Goal: Task Accomplishment & Management: Use online tool/utility

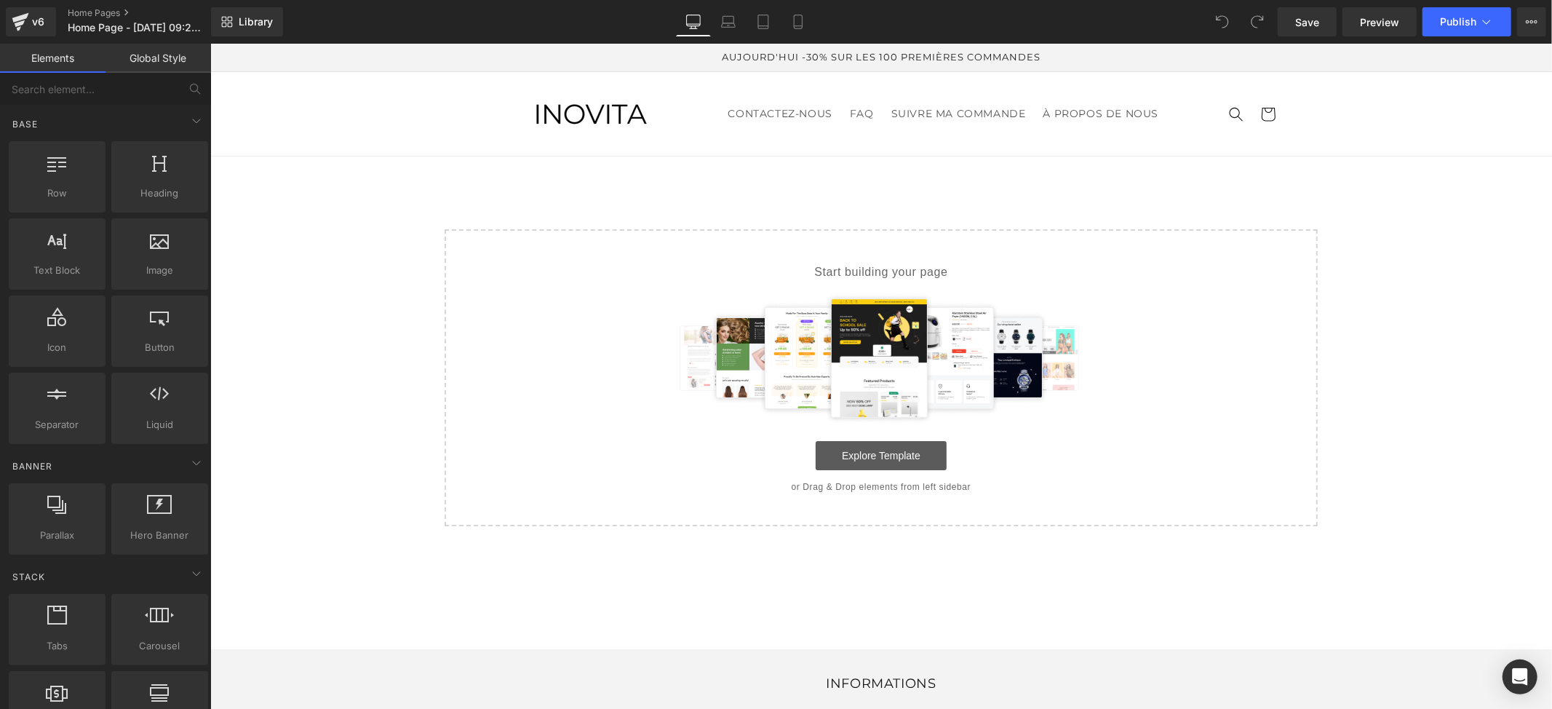
click at [869, 452] on link "Explore Template" at bounding box center [880, 454] width 131 height 29
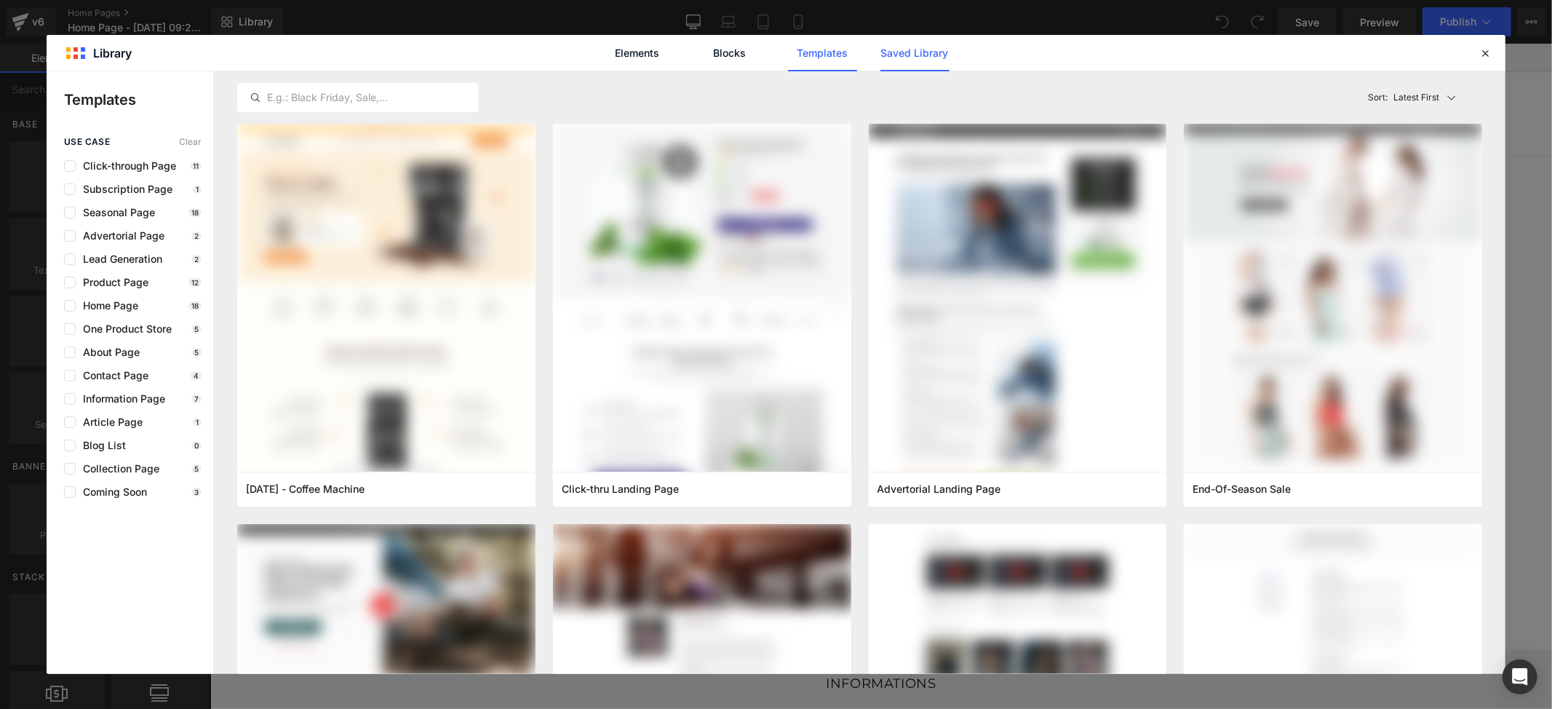
click at [897, 52] on link "Saved Library" at bounding box center [914, 53] width 69 height 36
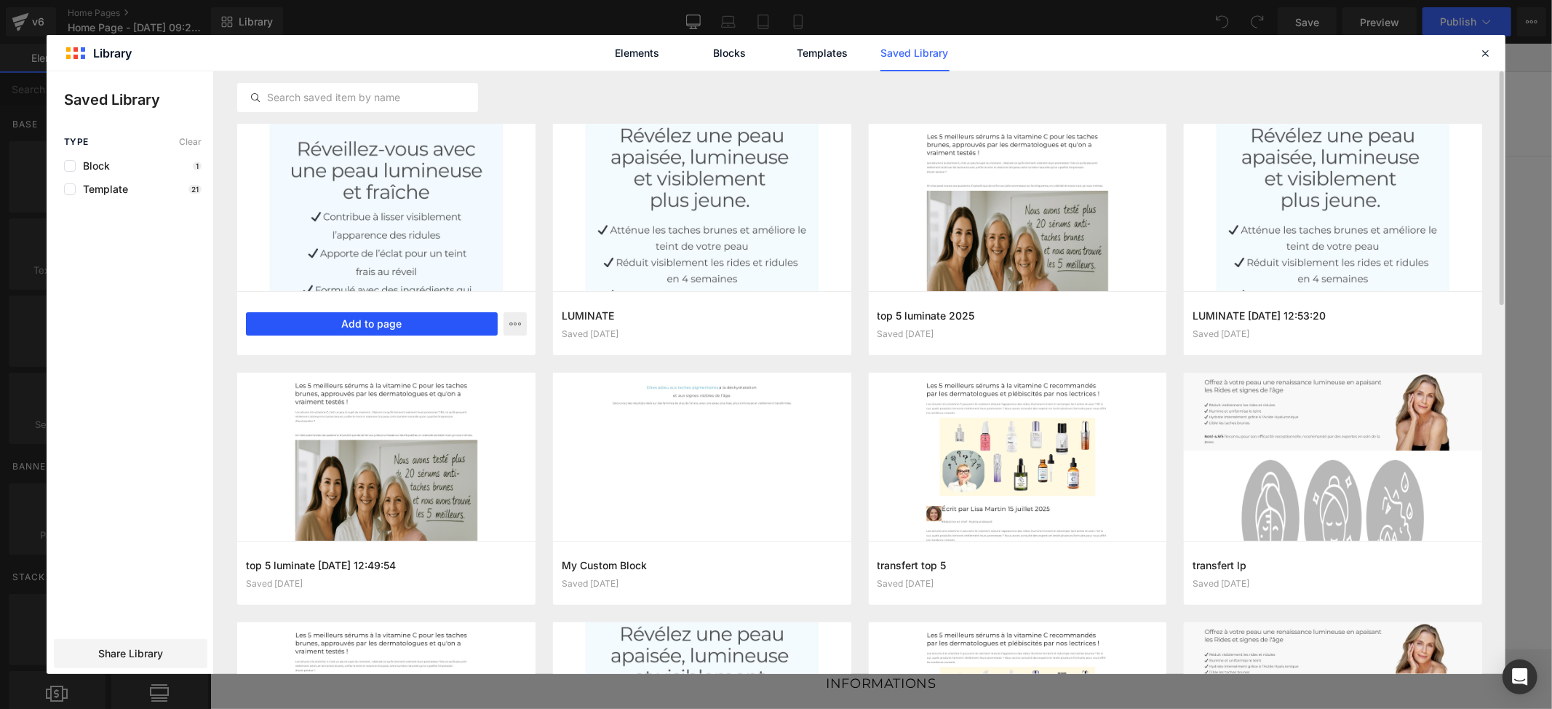
click at [367, 327] on button "Add to page" at bounding box center [372, 323] width 252 height 23
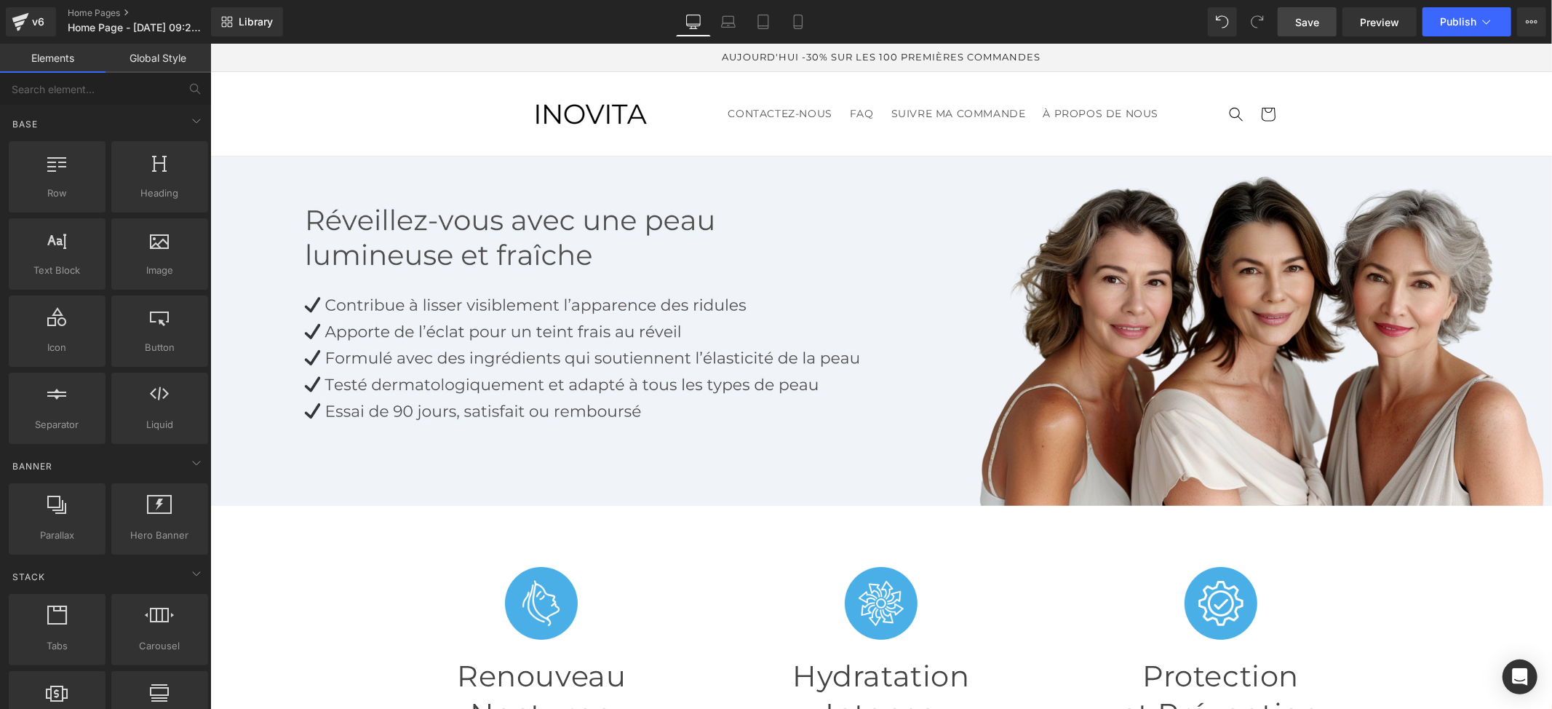
click at [1308, 18] on span "Save" at bounding box center [1307, 22] width 24 height 15
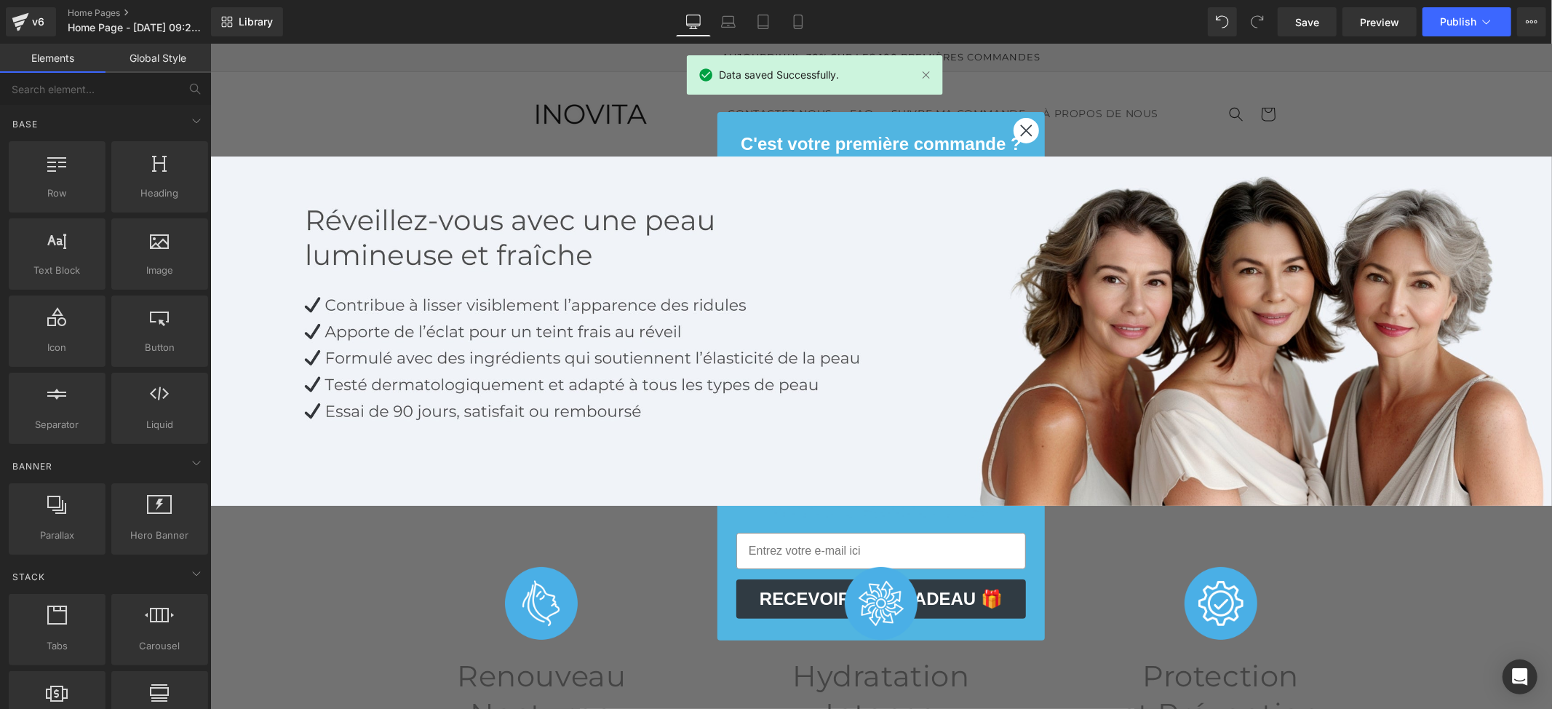
click at [1018, 128] on circle "Close dialog" at bounding box center [1025, 130] width 24 height 24
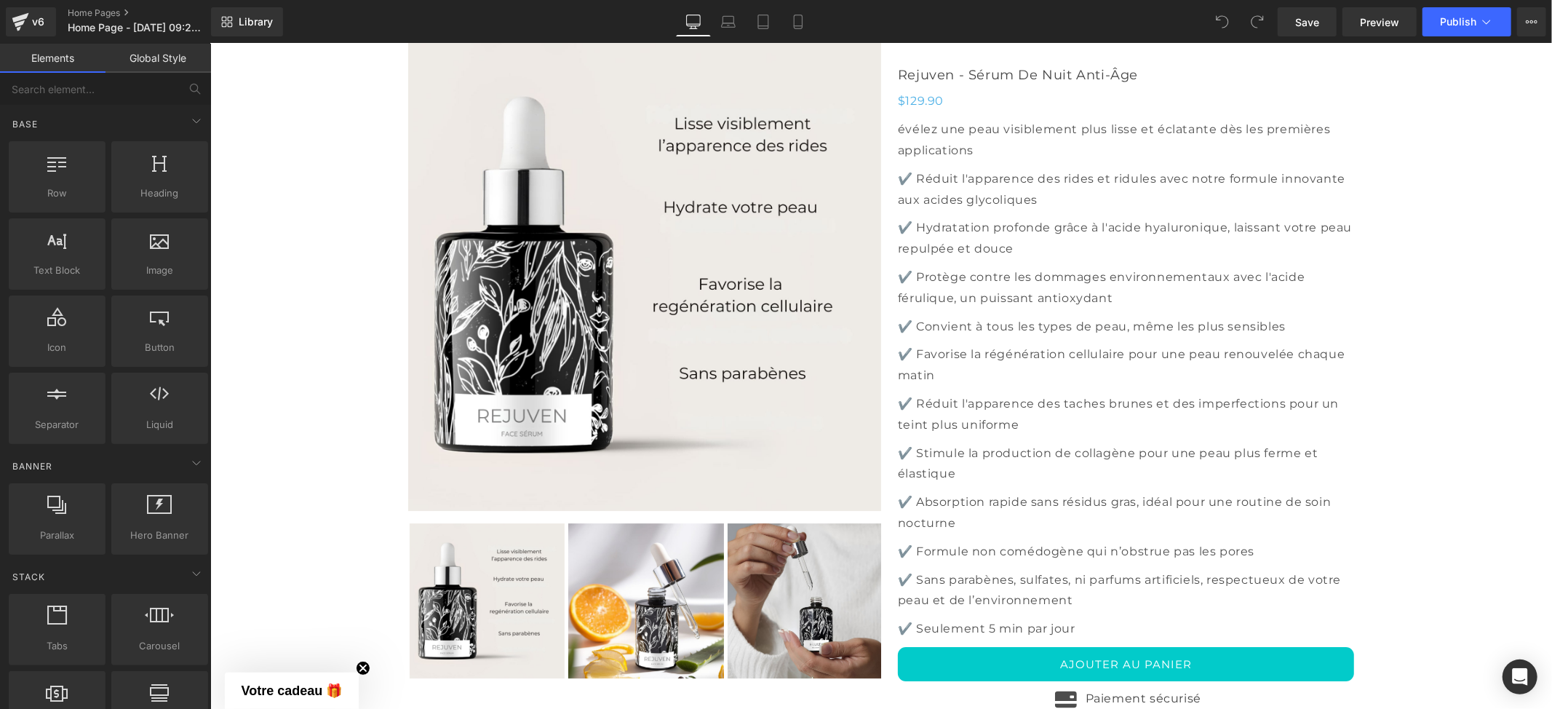
scroll to position [3686, 0]
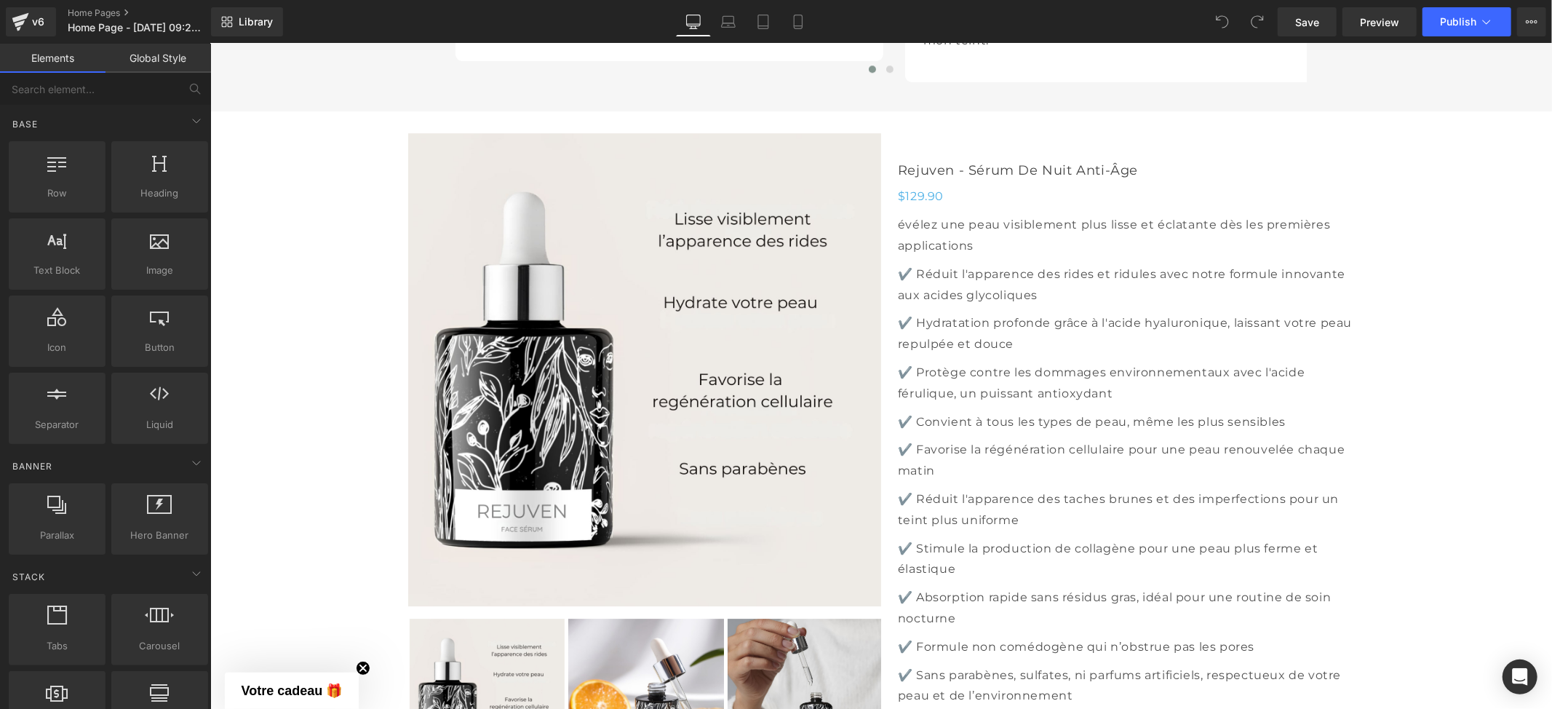
drag, startPoint x: 824, startPoint y: 152, endPoint x: 956, endPoint y: 167, distance: 132.5
click at [824, 152] on img at bounding box center [643, 368] width 473 height 473
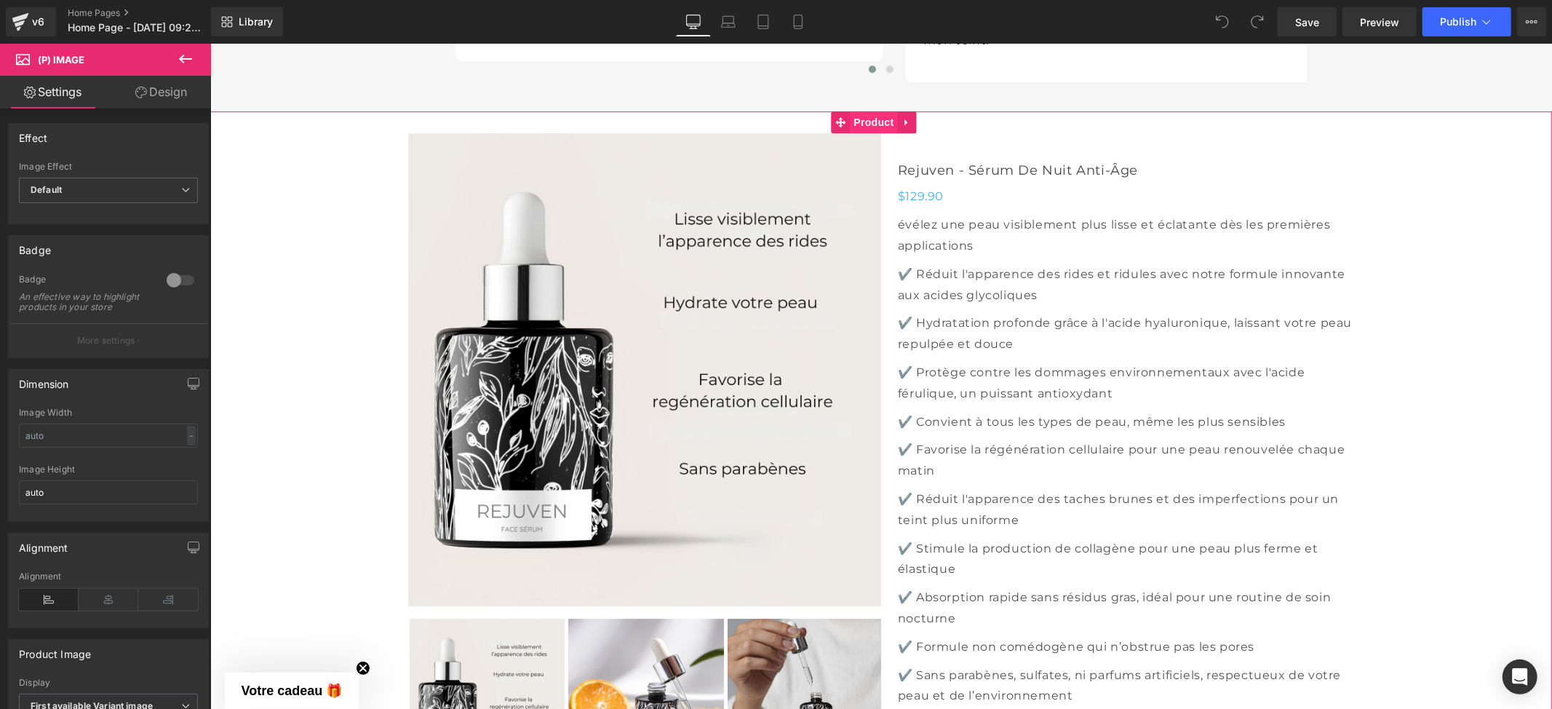
click at [873, 116] on span "Product" at bounding box center [873, 122] width 47 height 22
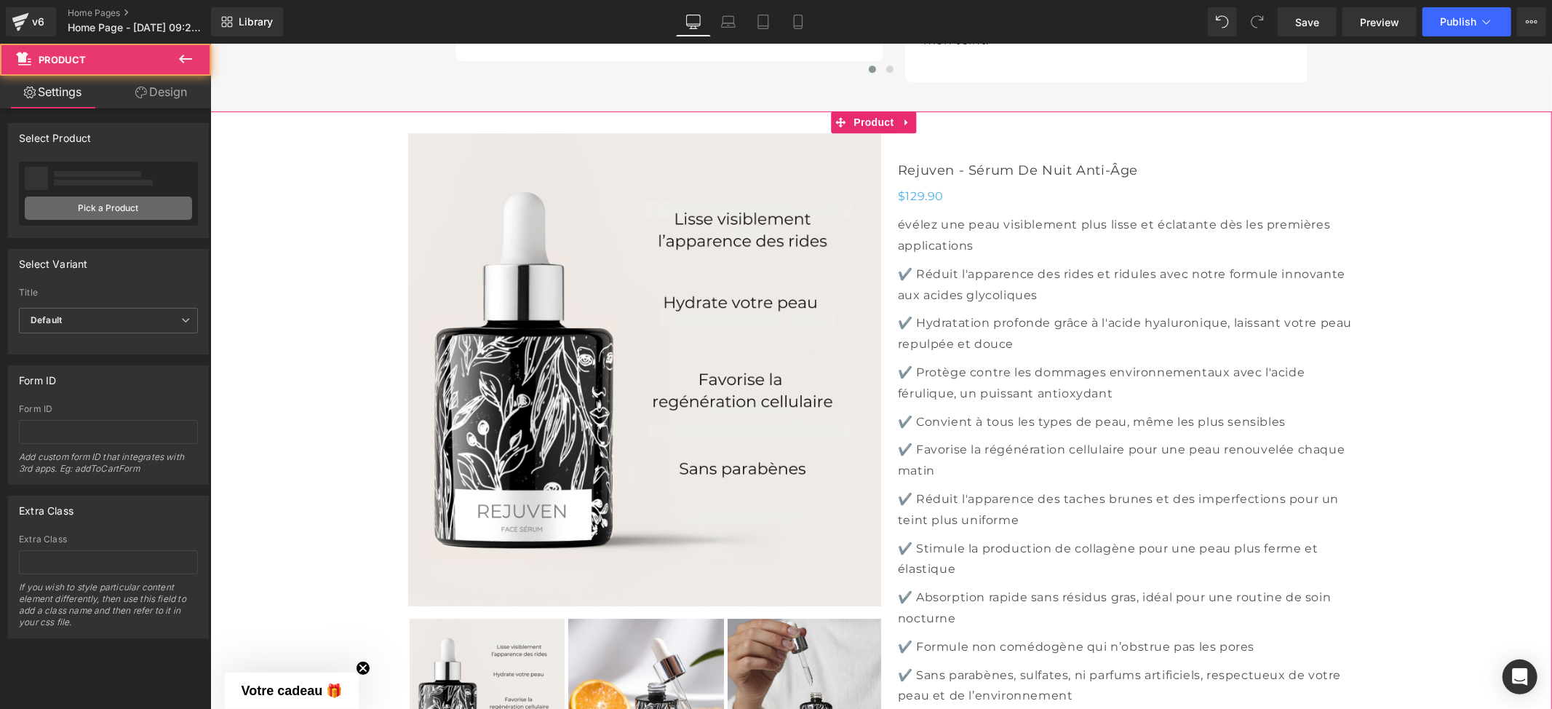
click at [90, 210] on link "Pick a Product" at bounding box center [108, 207] width 167 height 23
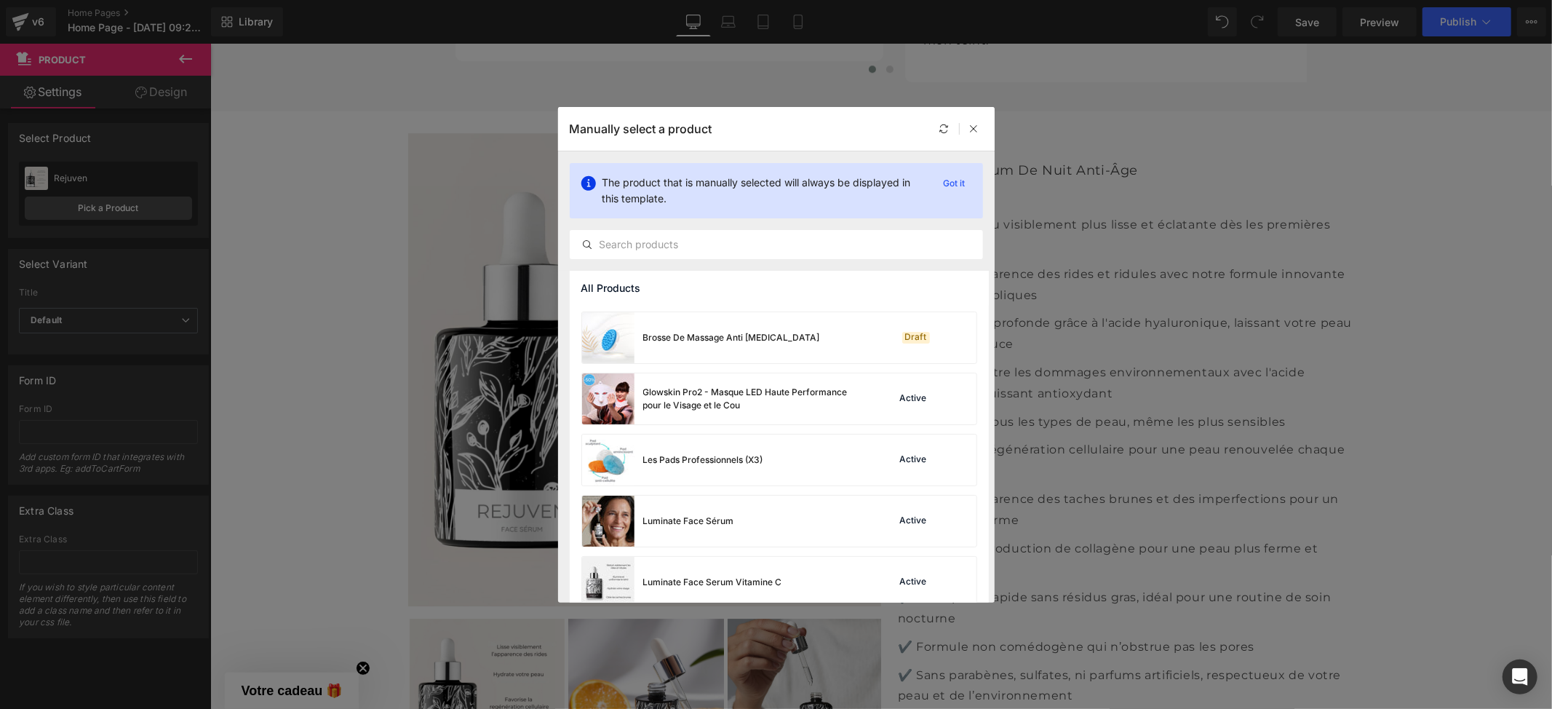
scroll to position [317, 0]
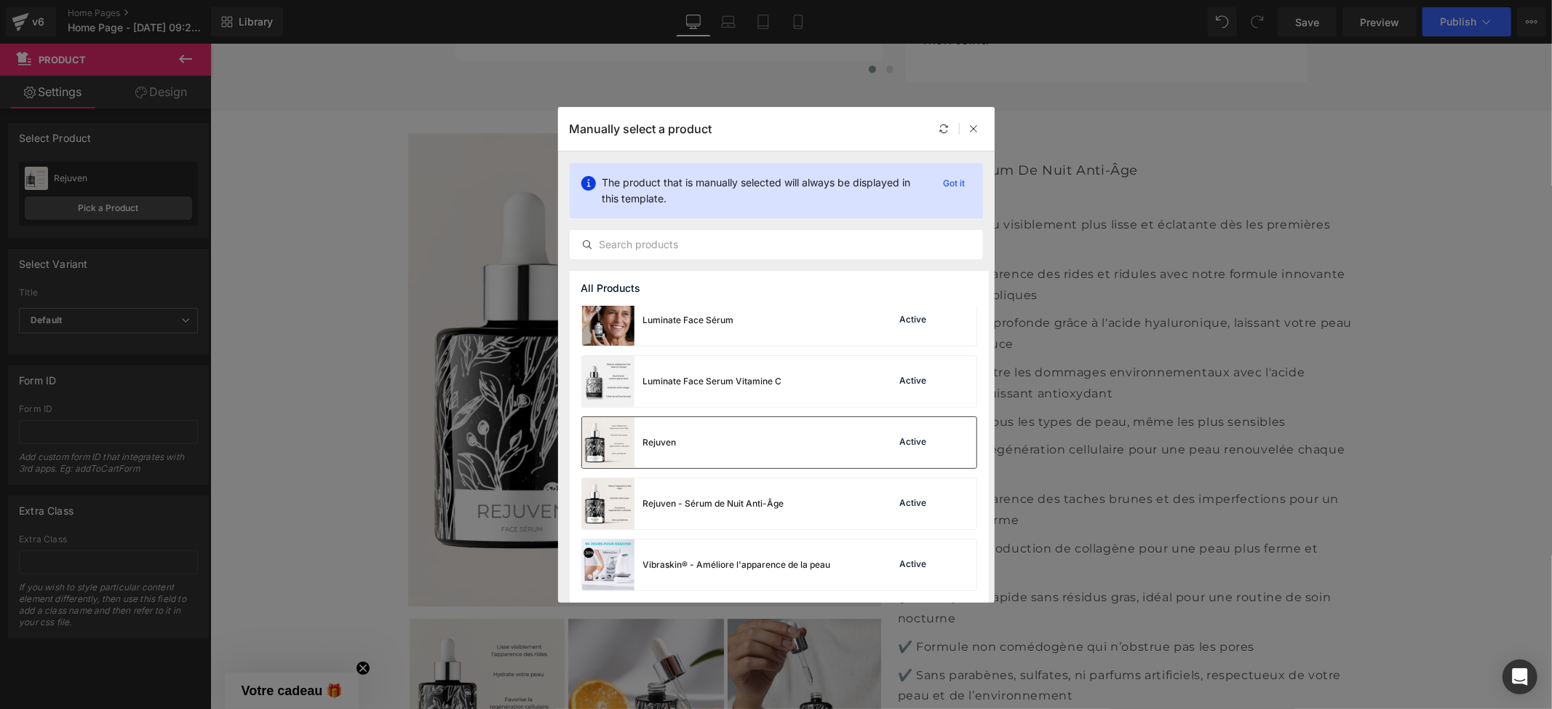
click at [631, 432] on img at bounding box center [608, 442] width 52 height 51
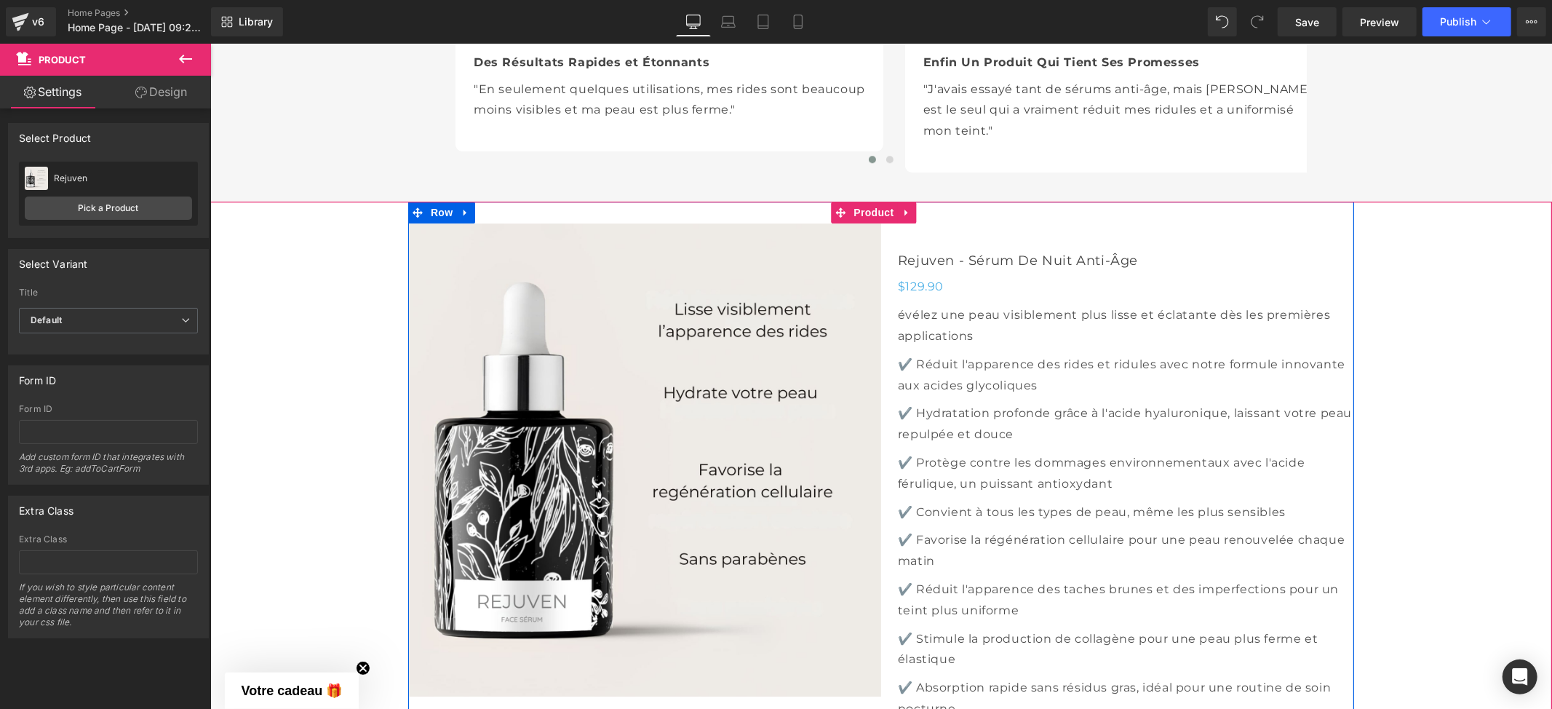
scroll to position [3589, 0]
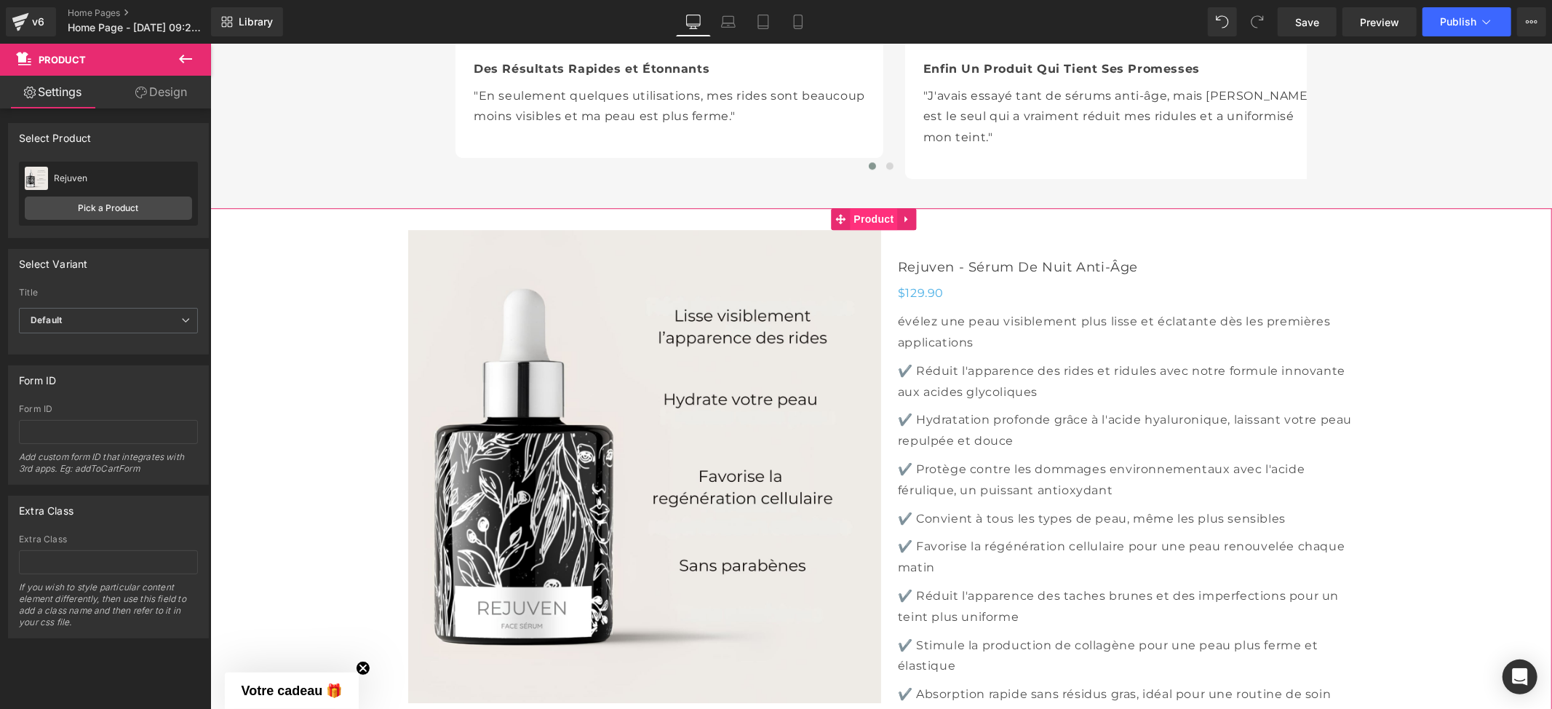
click at [880, 215] on span "Product" at bounding box center [873, 218] width 47 height 22
click at [870, 216] on span "Product" at bounding box center [873, 219] width 47 height 22
click at [145, 198] on link "Pick a Product" at bounding box center [108, 207] width 167 height 23
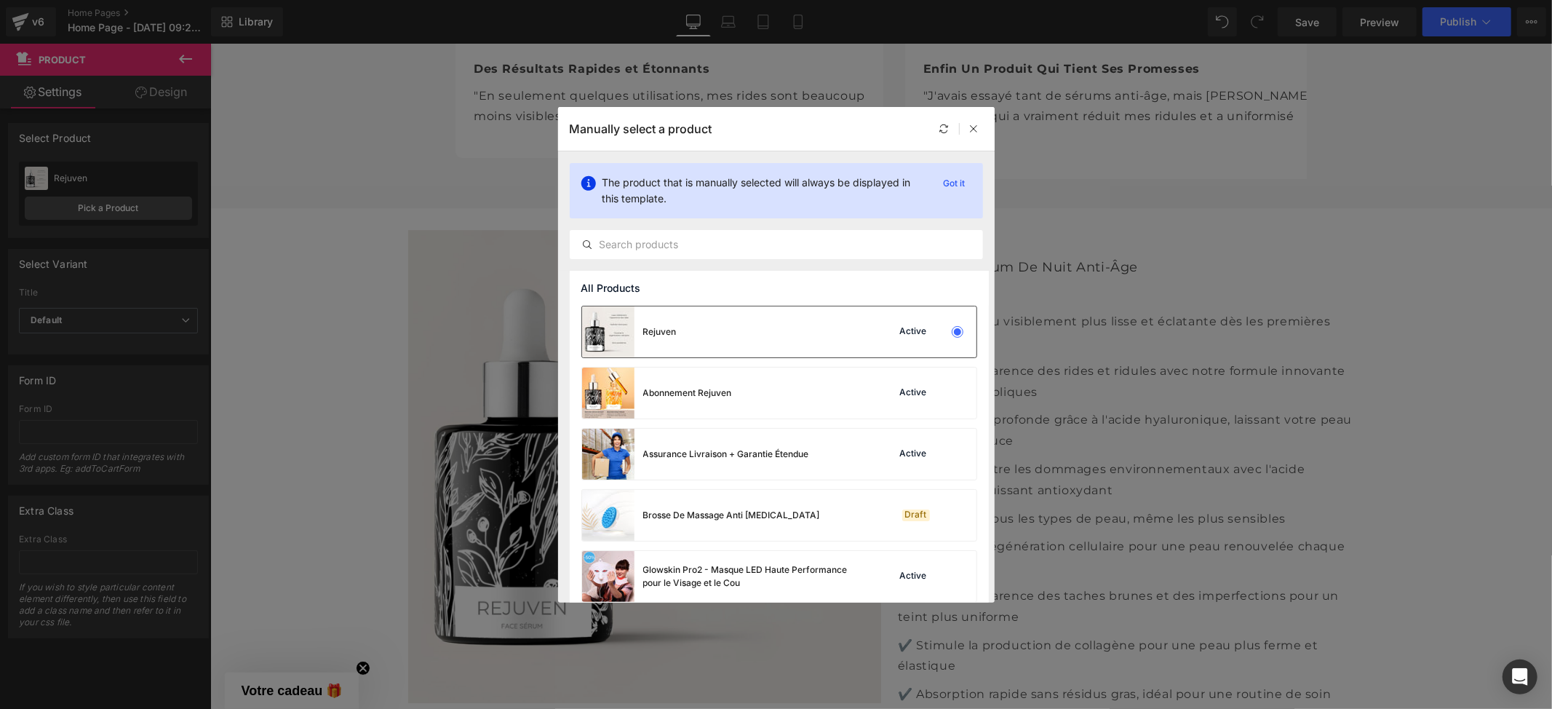
click at [754, 311] on div "Rejuven Active" at bounding box center [779, 331] width 394 height 51
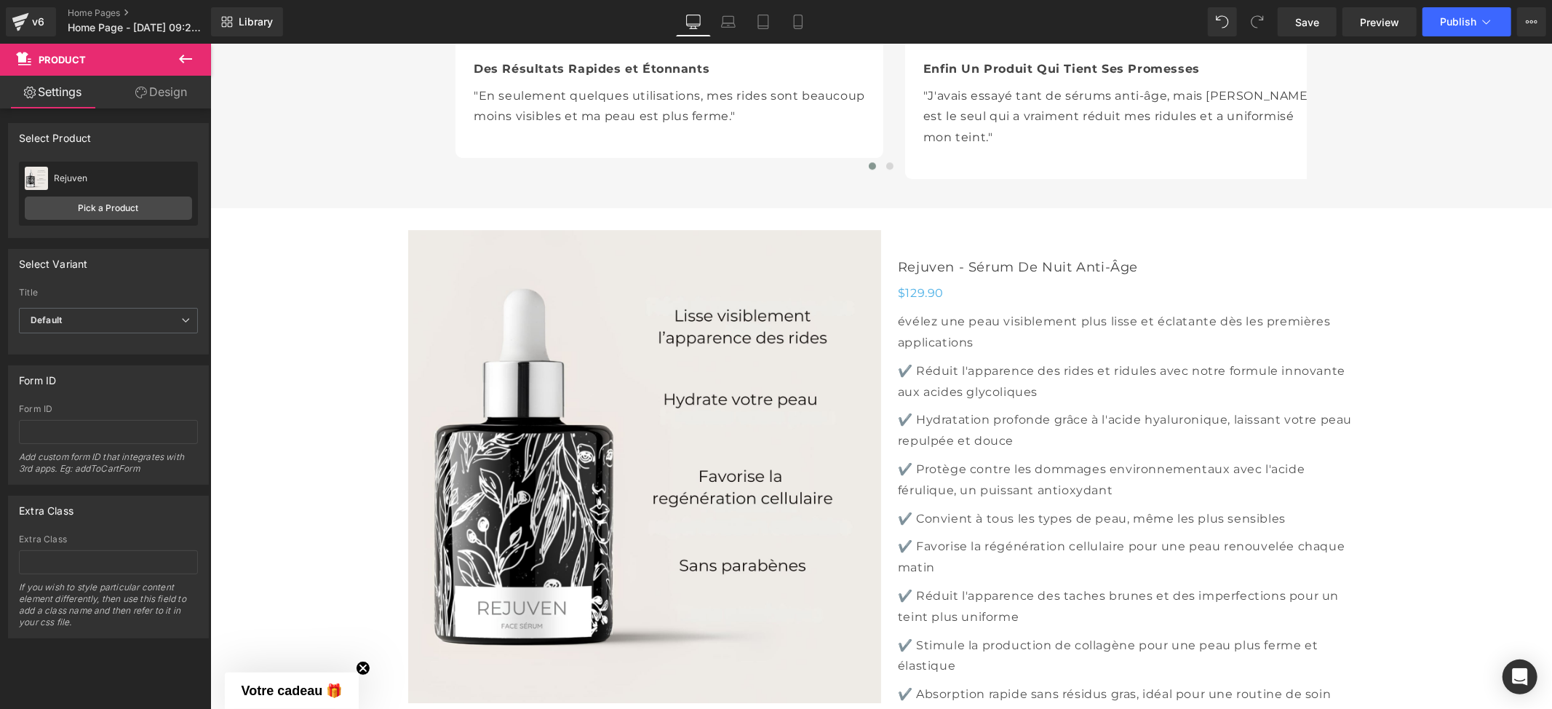
scroll to position [4171, 0]
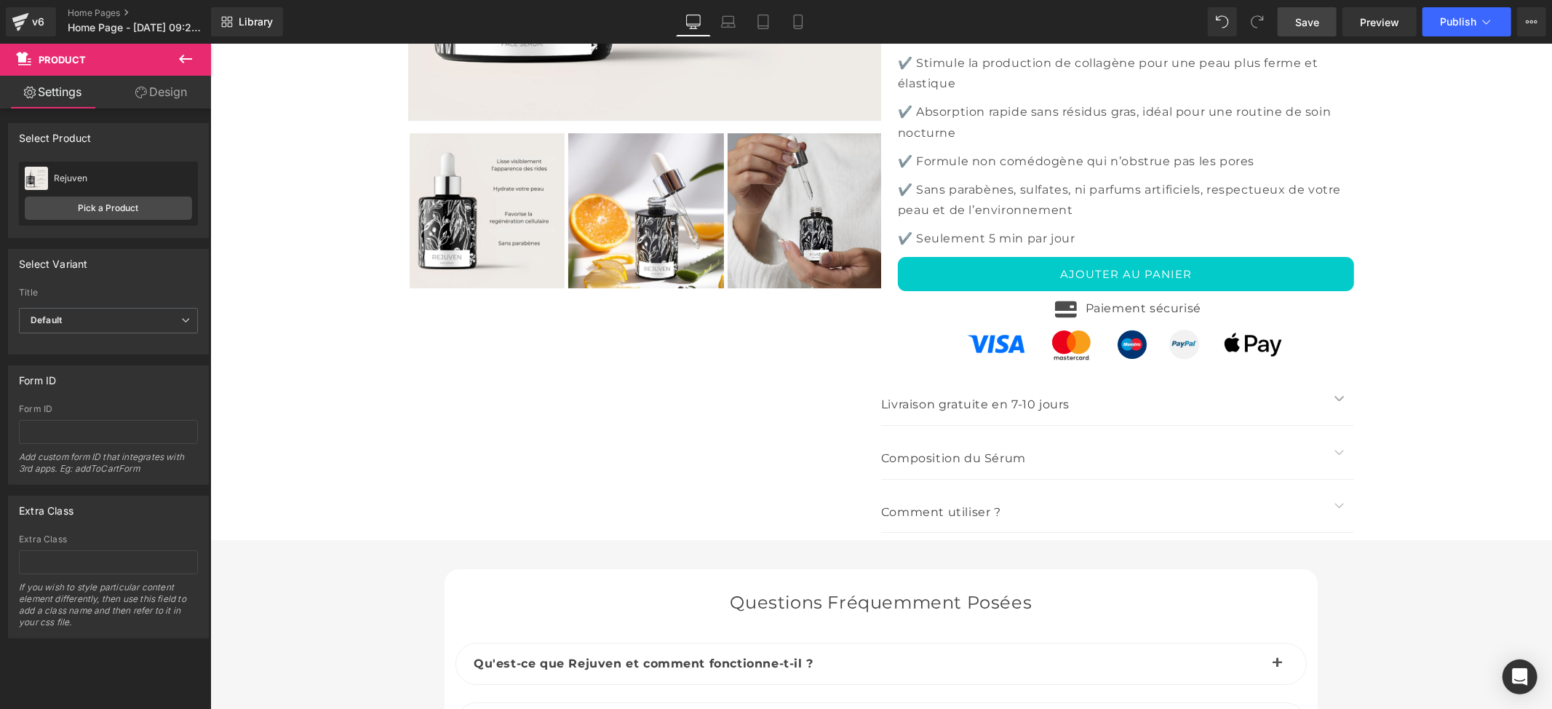
click at [1291, 21] on link "Save" at bounding box center [1306, 21] width 59 height 29
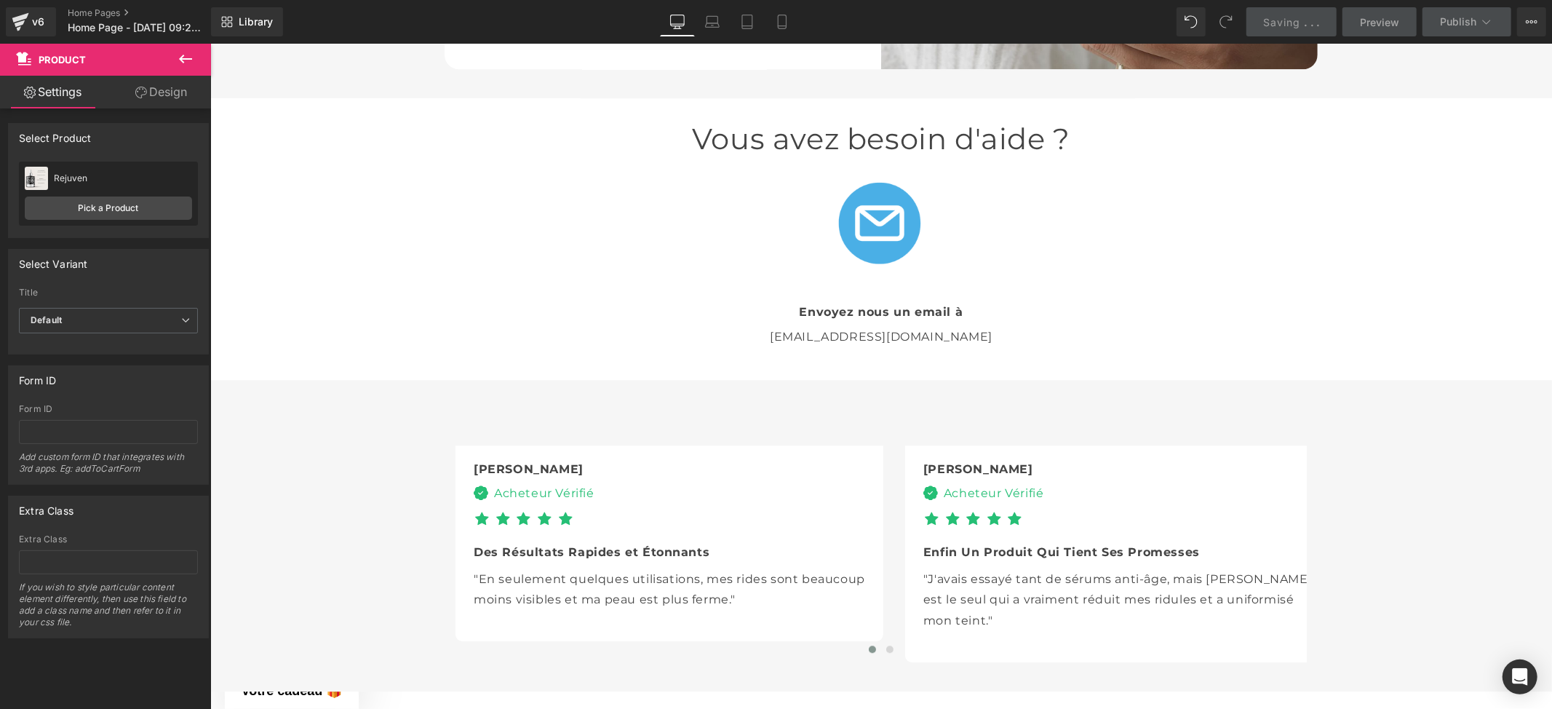
scroll to position [3104, 0]
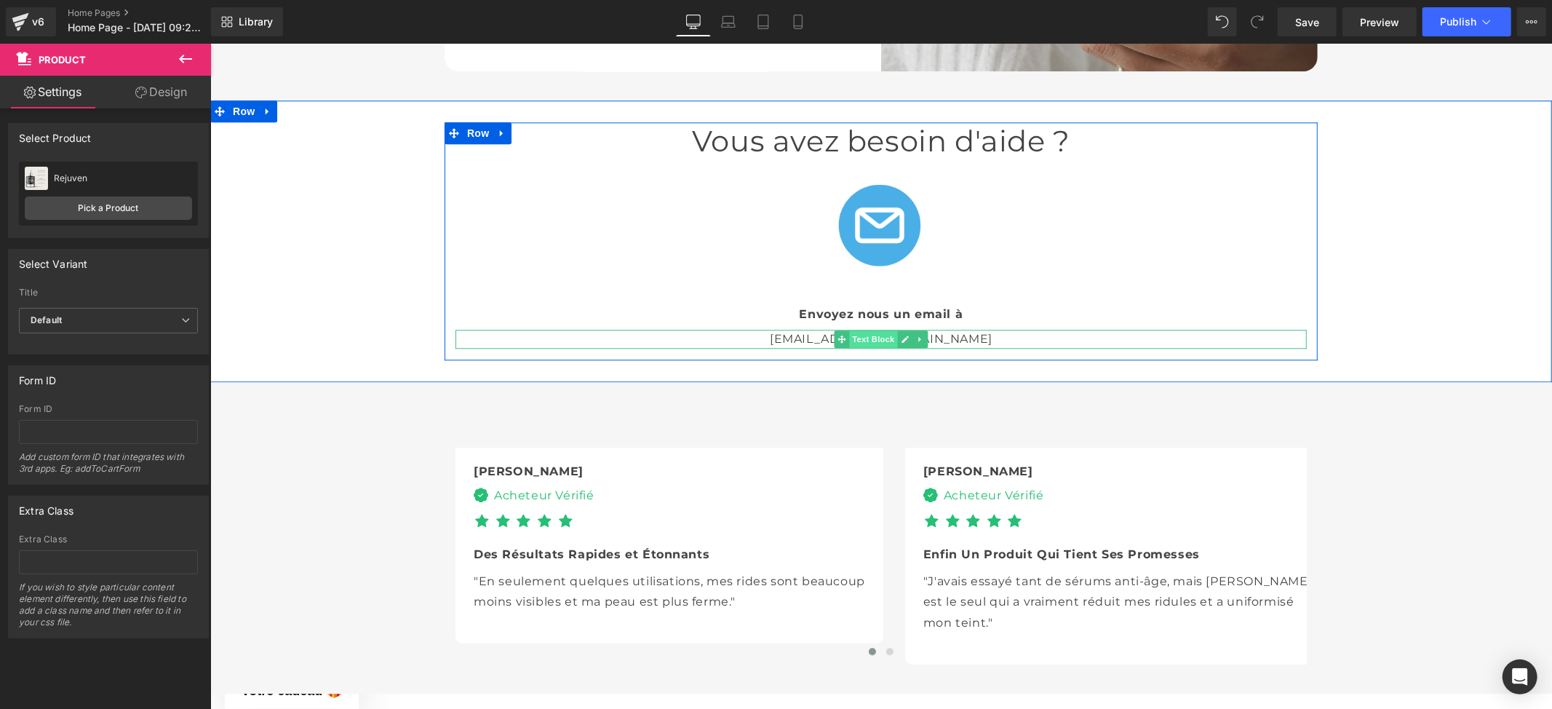
click at [870, 335] on span "Text Block" at bounding box center [872, 338] width 48 height 17
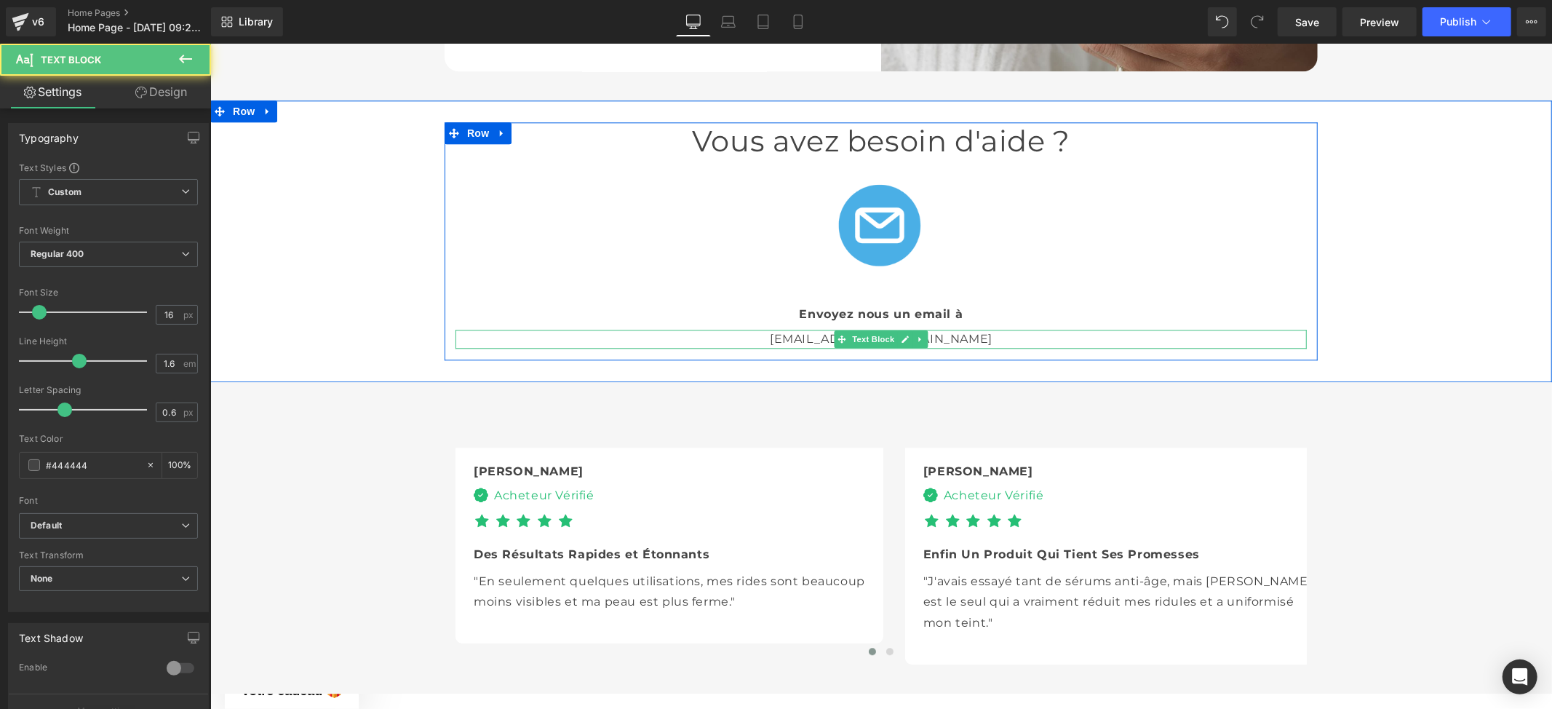
click at [941, 330] on p "[EMAIL_ADDRESS][DOMAIN_NAME]" at bounding box center [880, 338] width 851 height 19
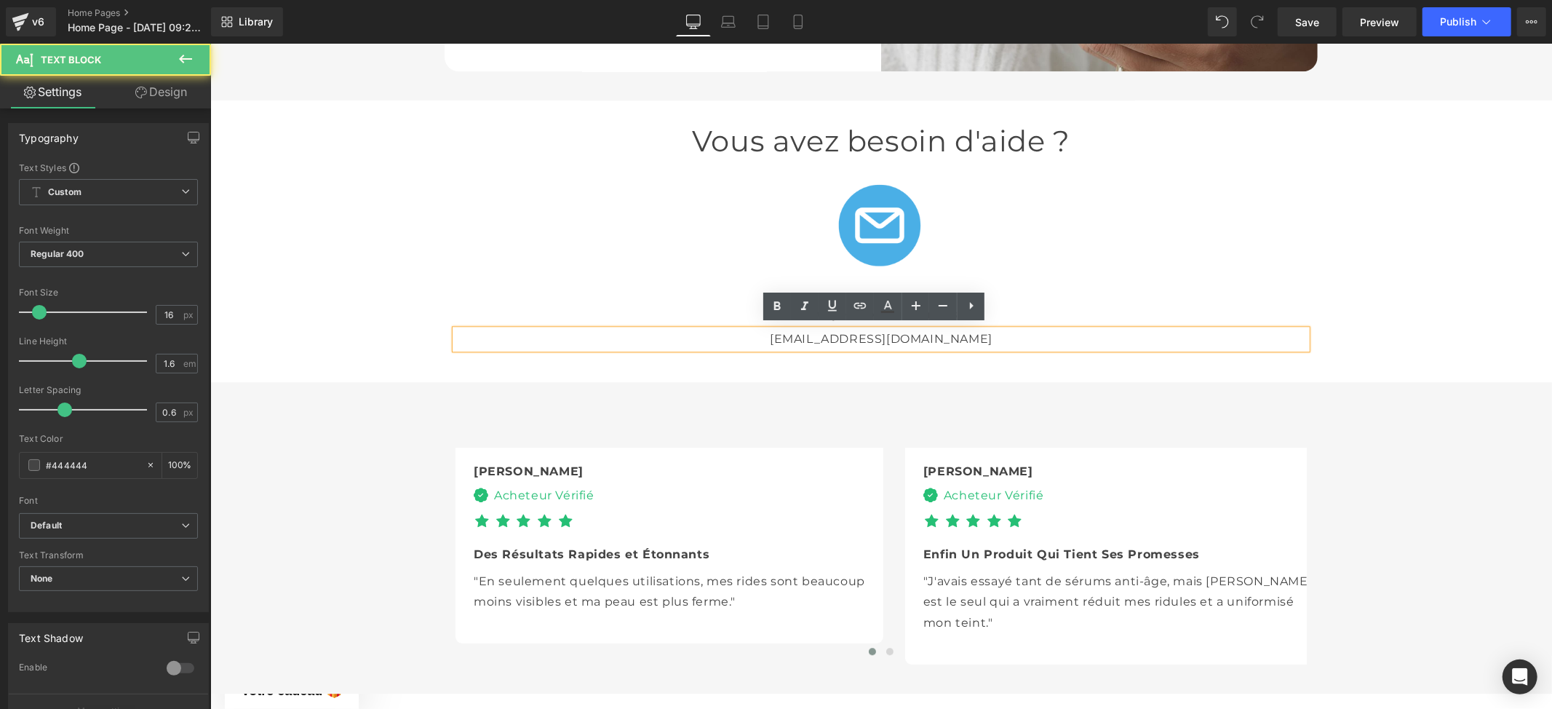
click at [928, 332] on p "[EMAIL_ADDRESS][DOMAIN_NAME]" at bounding box center [880, 338] width 851 height 19
drag, startPoint x: 928, startPoint y: 332, endPoint x: 909, endPoint y: 331, distance: 19.0
click at [909, 331] on p "[EMAIL_ADDRESS][DOMAIN_NAME]" at bounding box center [880, 338] width 851 height 19
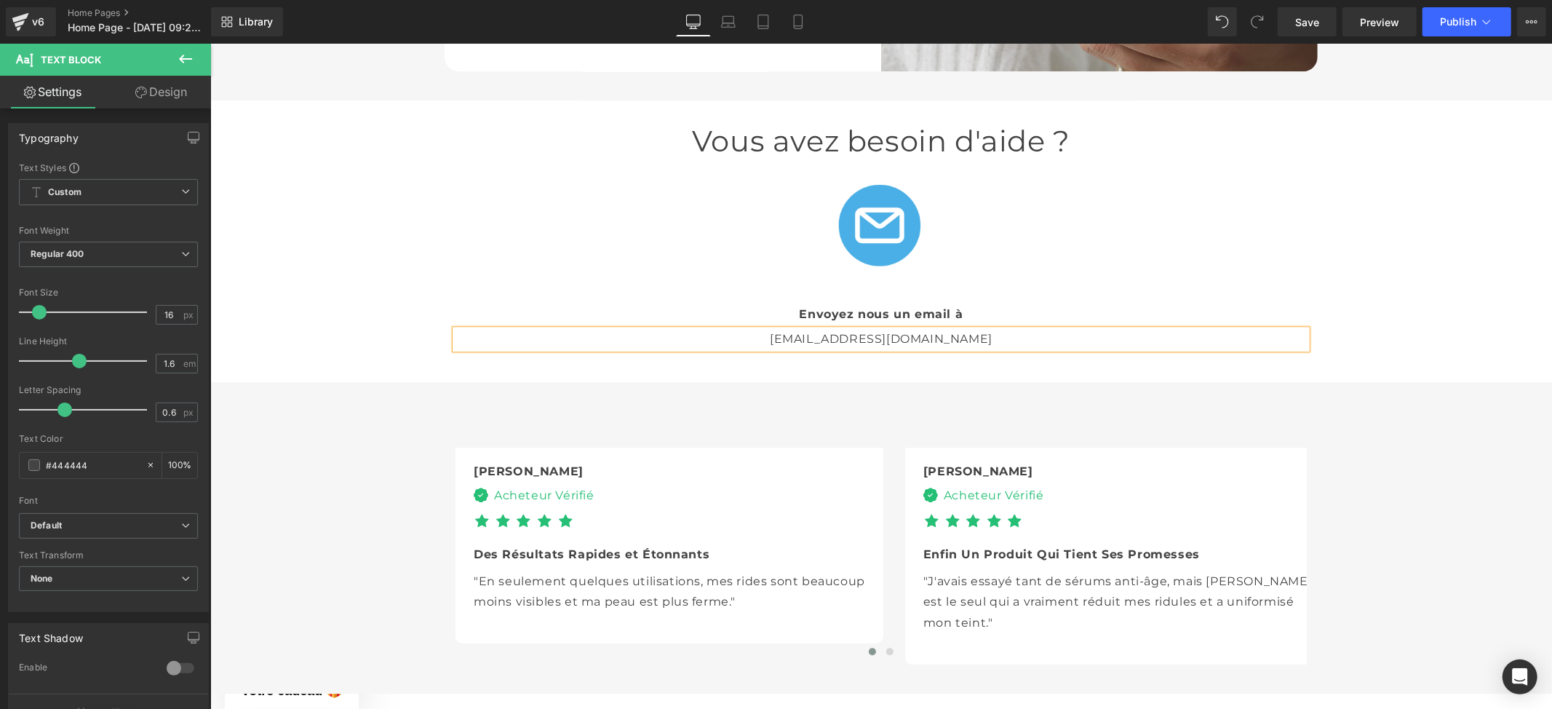
click at [1381, 251] on div "Vous avez besoin d'aide ? Heading Image Envoyez nous un email à Text Block [EMA…" at bounding box center [881, 240] width 1342 height 238
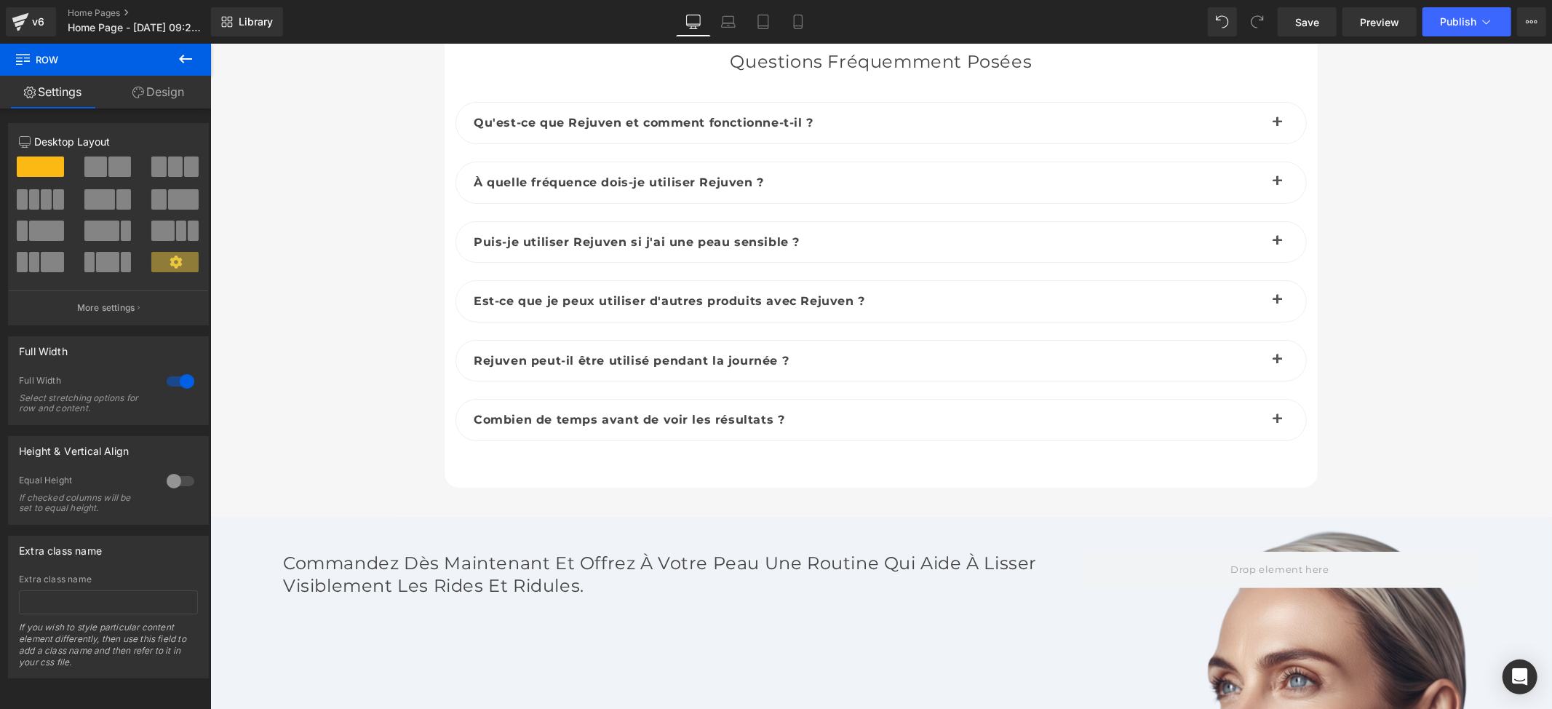
scroll to position [4671, 0]
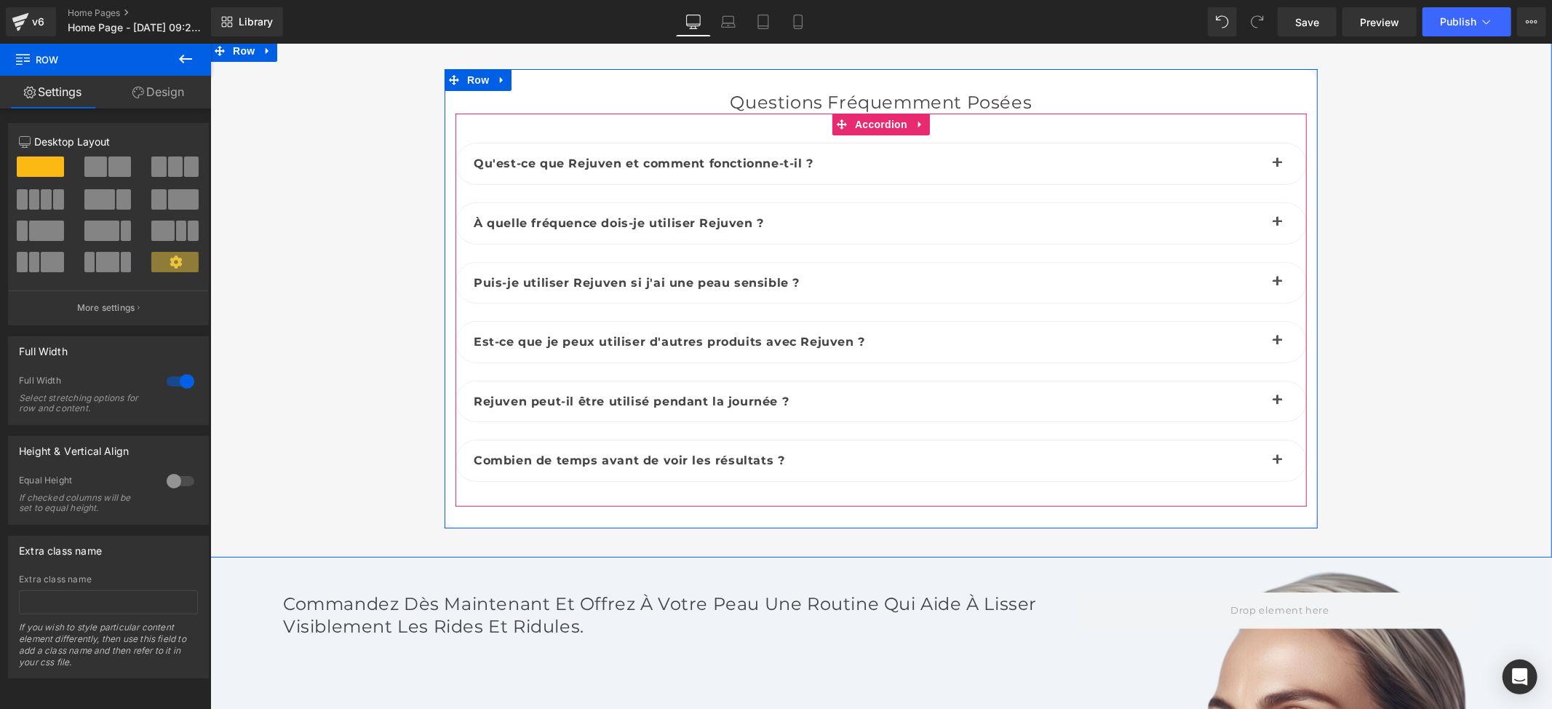
click at [1270, 157] on button "button" at bounding box center [1276, 163] width 29 height 41
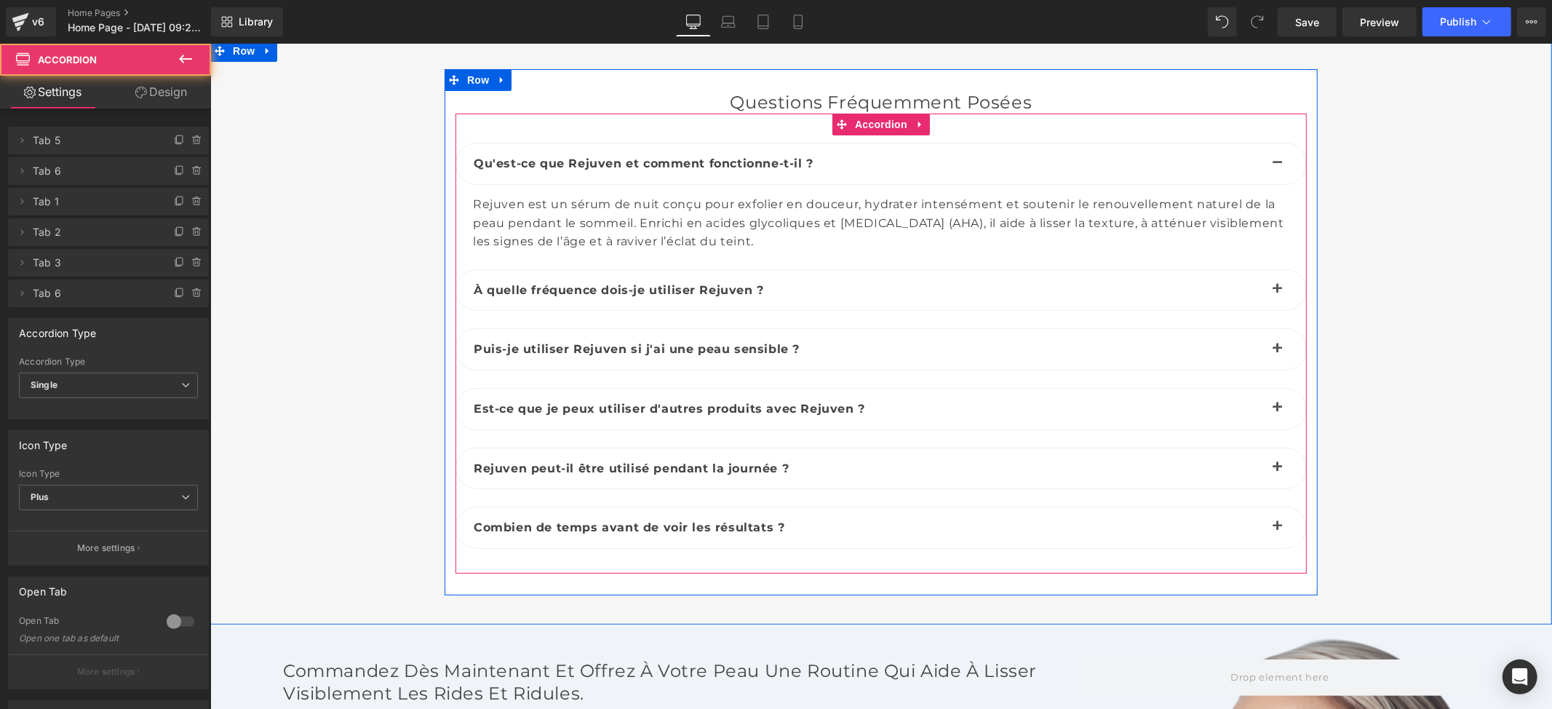
click at [1277, 292] on span "button" at bounding box center [1277, 292] width 0 height 0
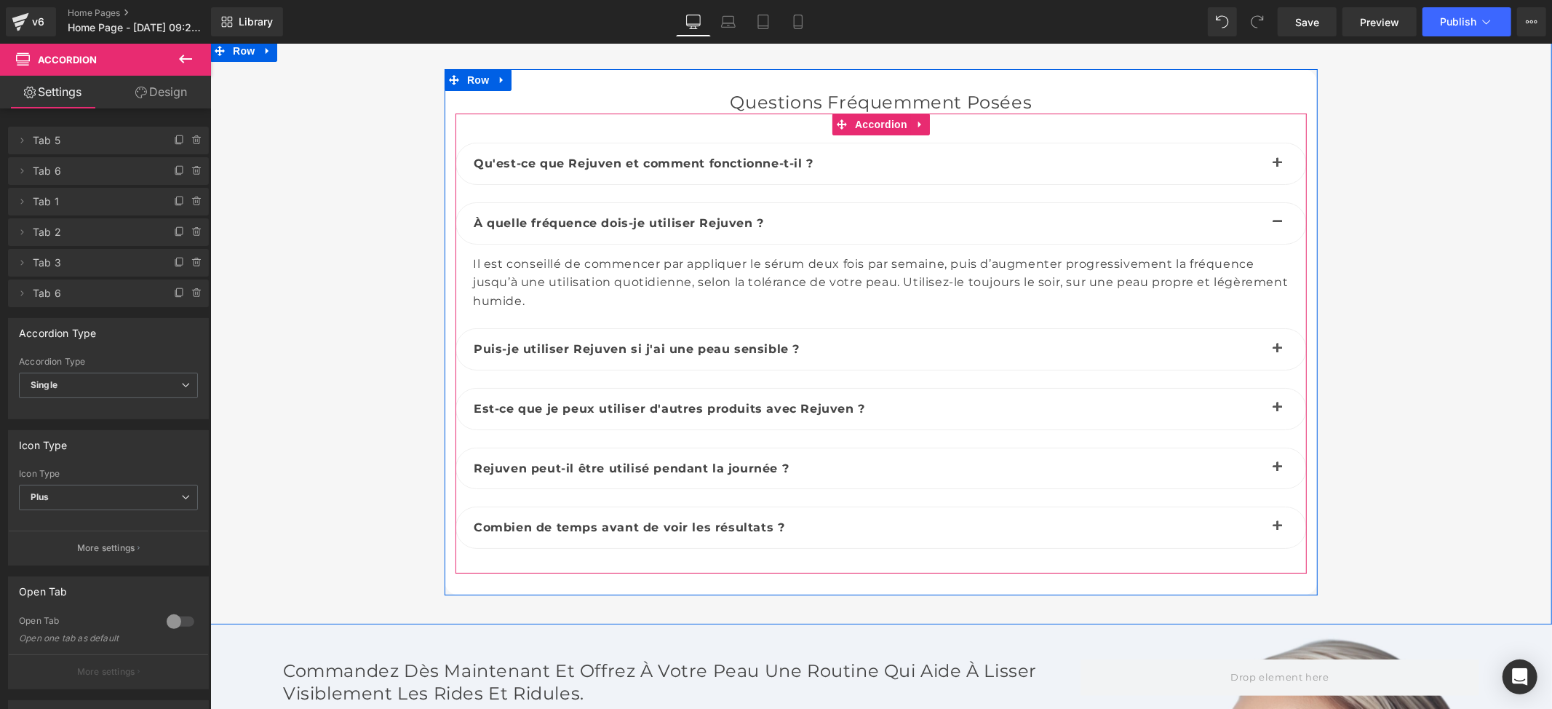
click at [1277, 352] on span "button" at bounding box center [1277, 352] width 0 height 0
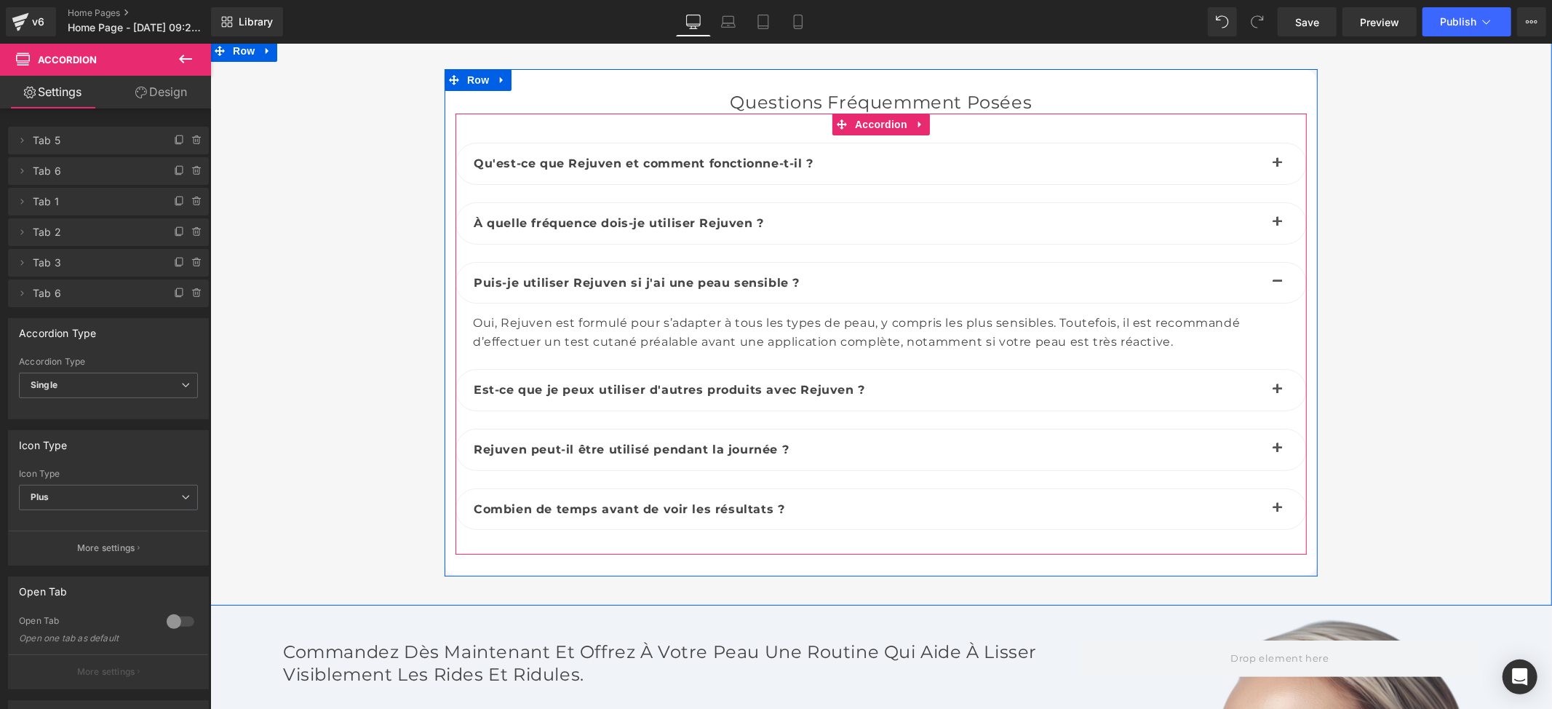
click at [1266, 387] on button "button" at bounding box center [1276, 389] width 29 height 41
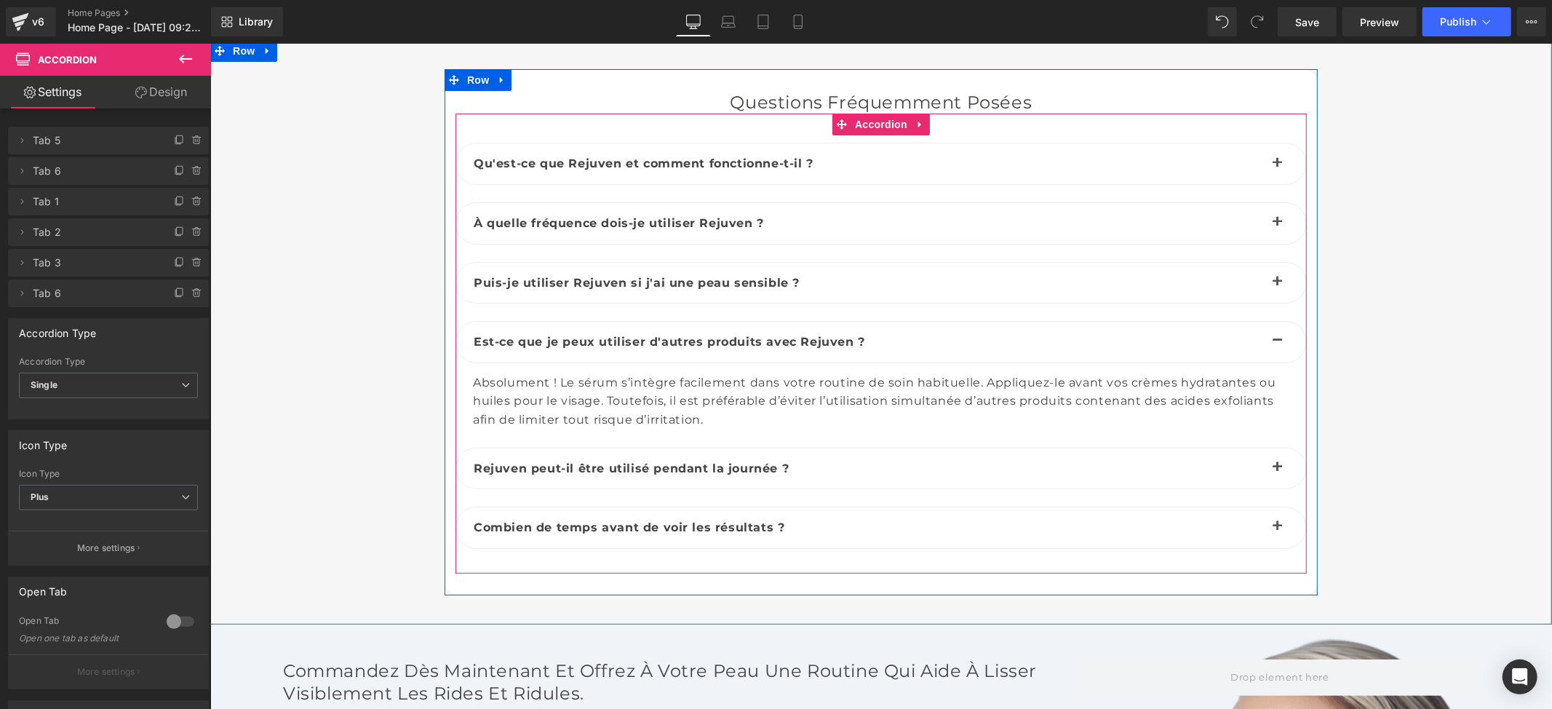
click at [1277, 471] on span "button" at bounding box center [1277, 471] width 0 height 0
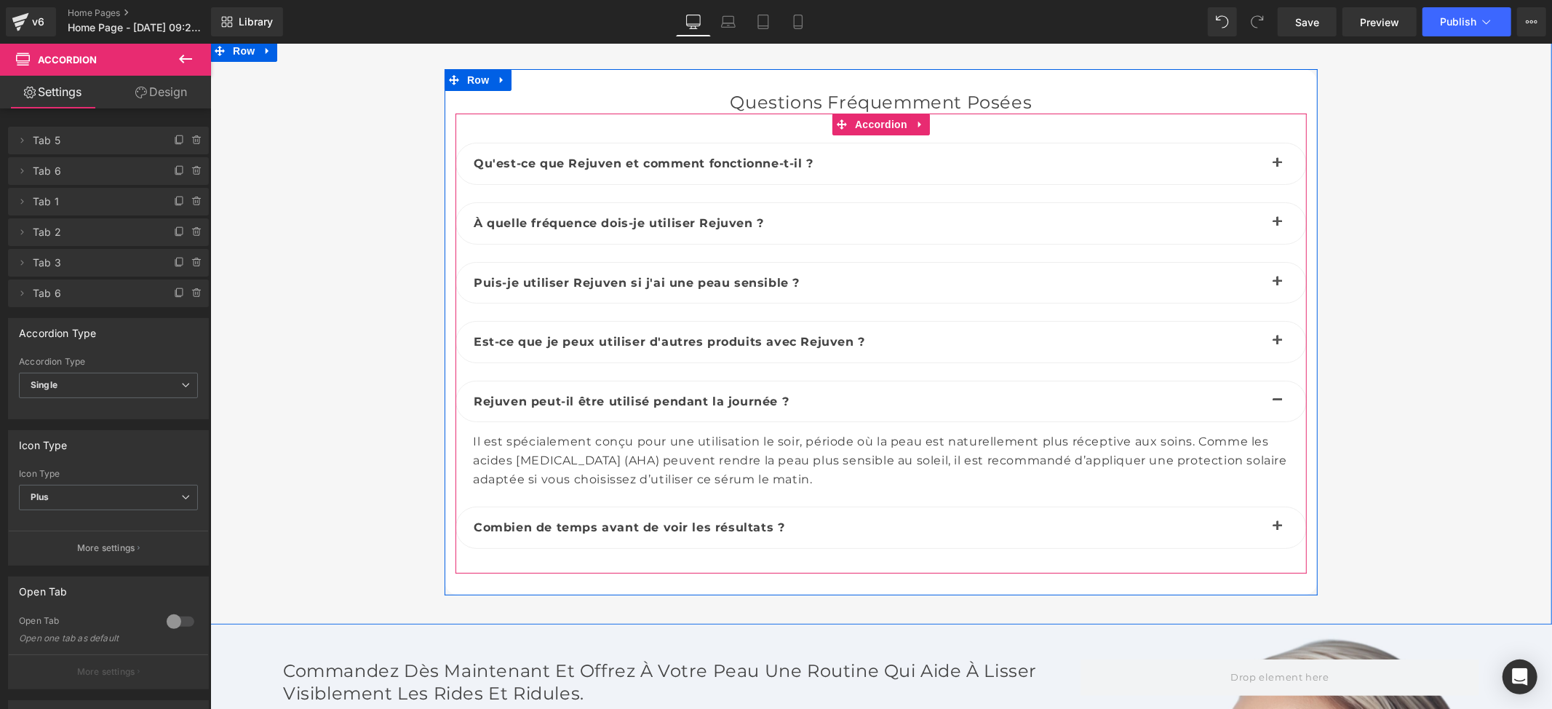
click at [1270, 532] on button "button" at bounding box center [1276, 526] width 29 height 41
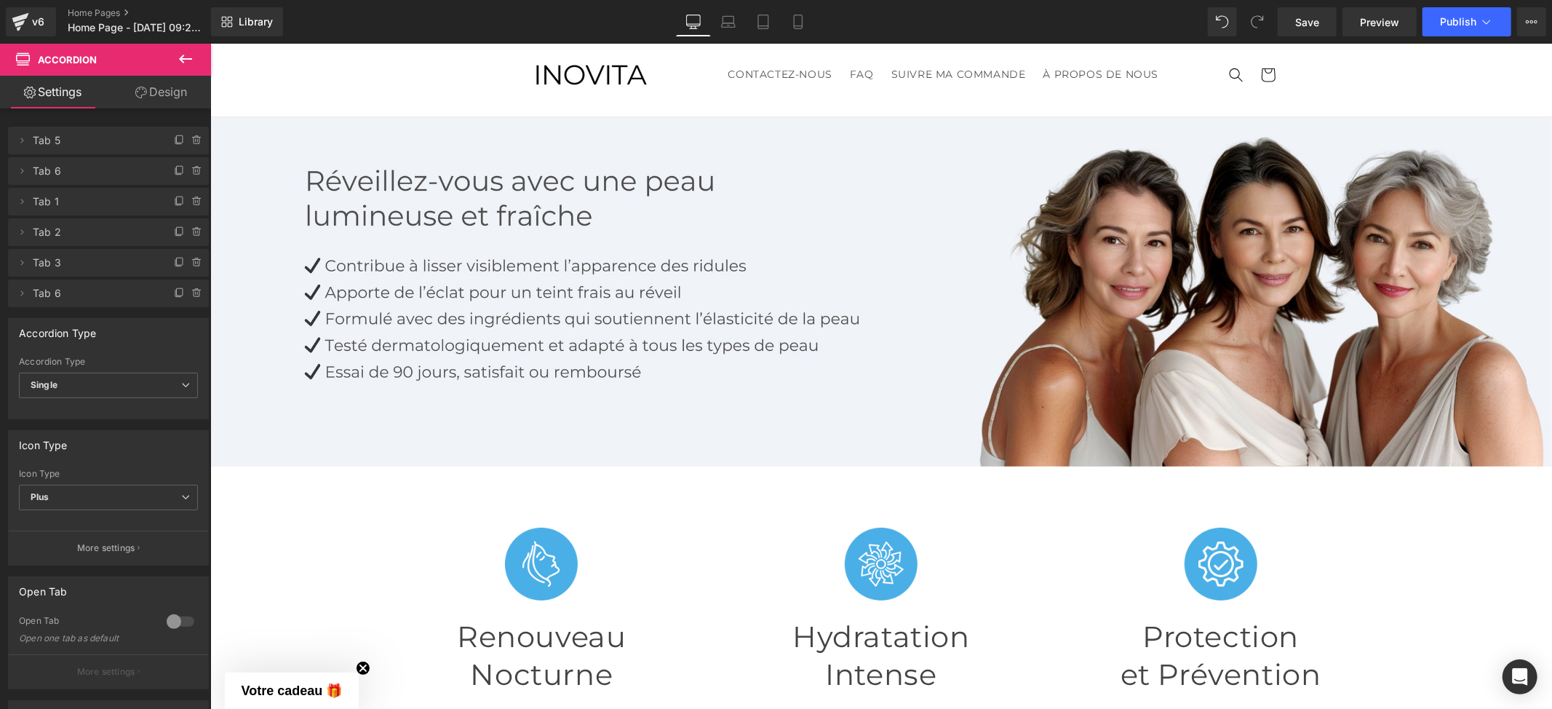
scroll to position [0, 0]
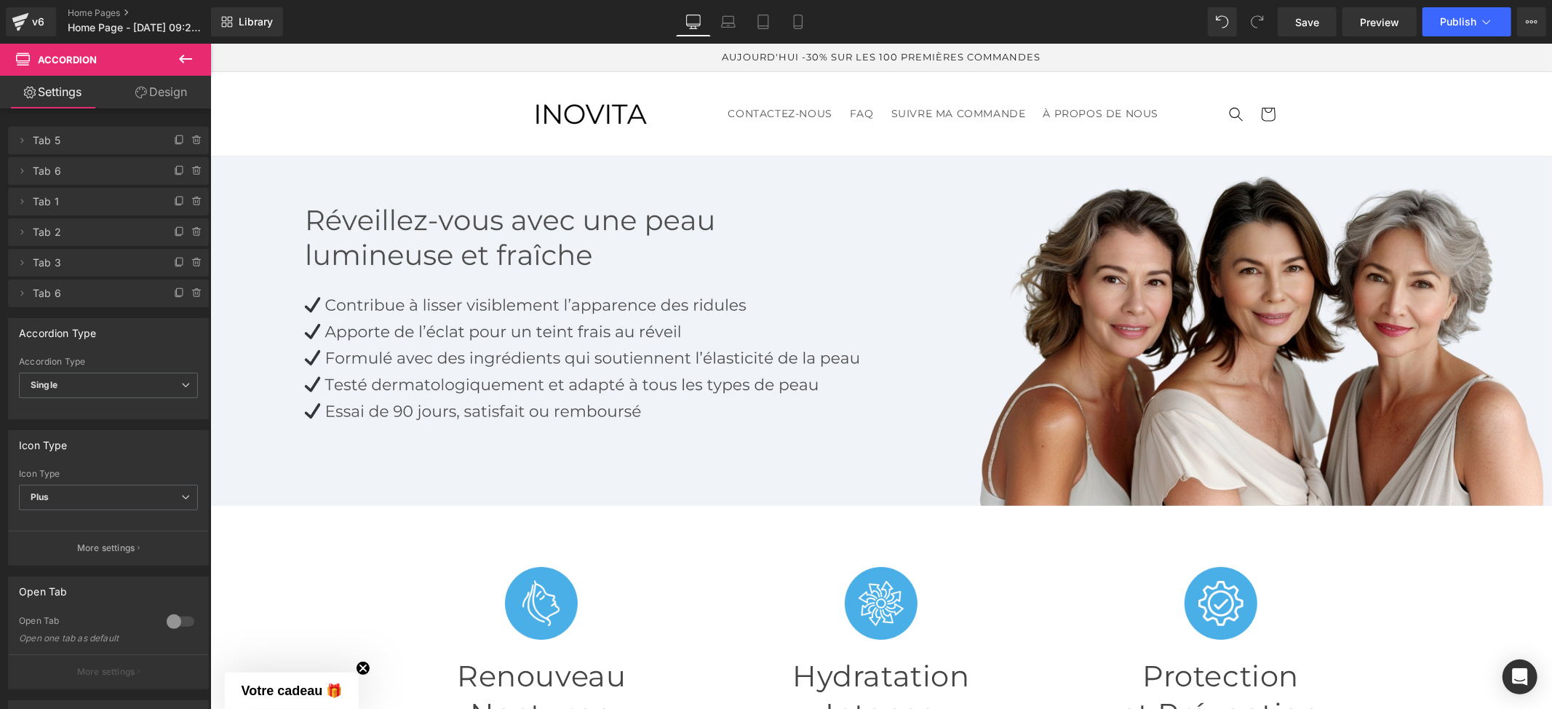
drag, startPoint x: 1309, startPoint y: 28, endPoint x: 1311, endPoint y: 38, distance: 10.3
click at [1309, 28] on span "Save" at bounding box center [1307, 22] width 24 height 15
click at [1475, 18] on span "Publish" at bounding box center [1458, 22] width 36 height 12
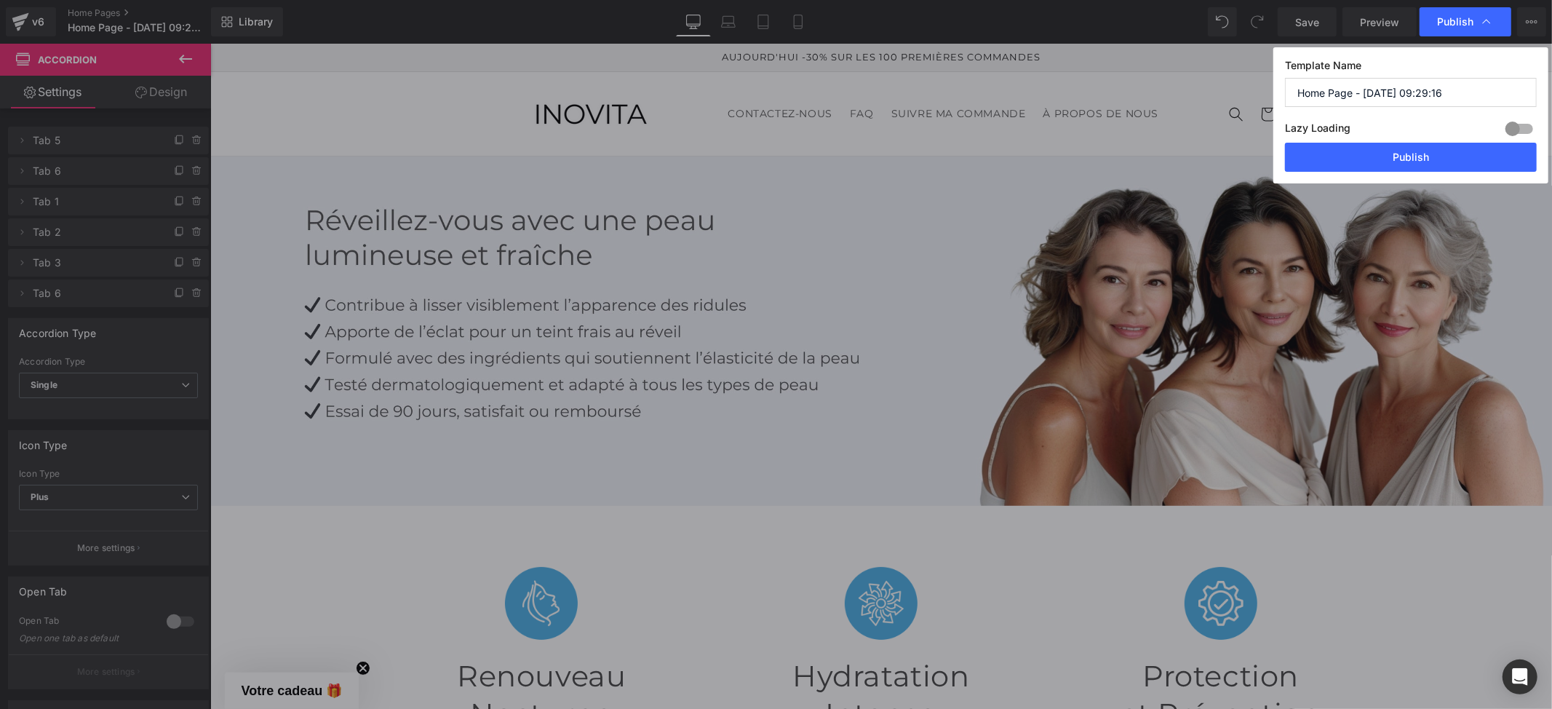
drag, startPoint x: 1456, startPoint y: 88, endPoint x: 1259, endPoint y: 105, distance: 197.9
click at [1259, 105] on div "Publish Template Name Home Page - [DATE] 09:29:16 Lazy Loading Build Upgrade pl…" at bounding box center [776, 354] width 1552 height 709
type input "Conforme"
click at [1360, 164] on button "Publish" at bounding box center [1411, 157] width 252 height 29
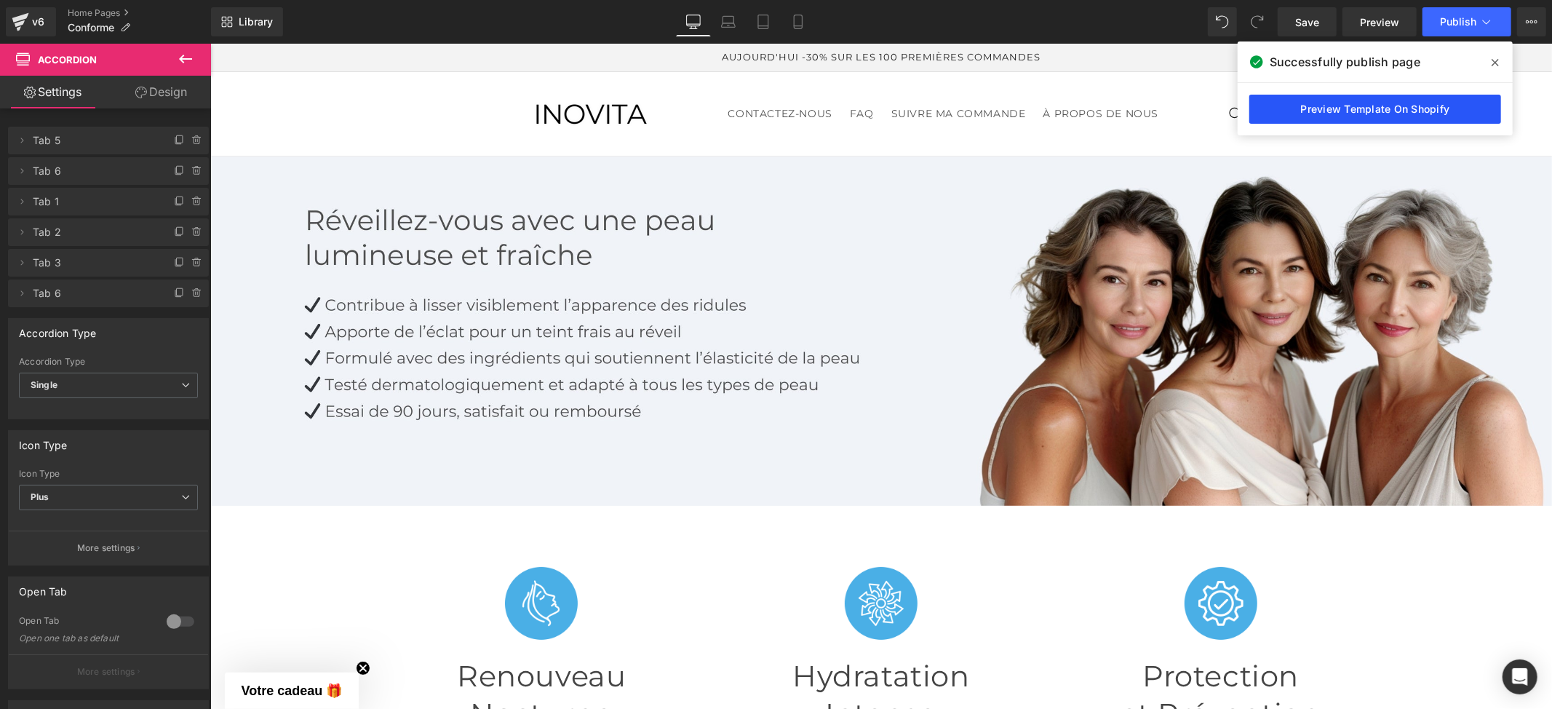
drag, startPoint x: 1436, startPoint y: 111, endPoint x: 1221, endPoint y: 91, distance: 216.2
click at [1436, 111] on link "Preview Template On Shopify" at bounding box center [1375, 109] width 252 height 29
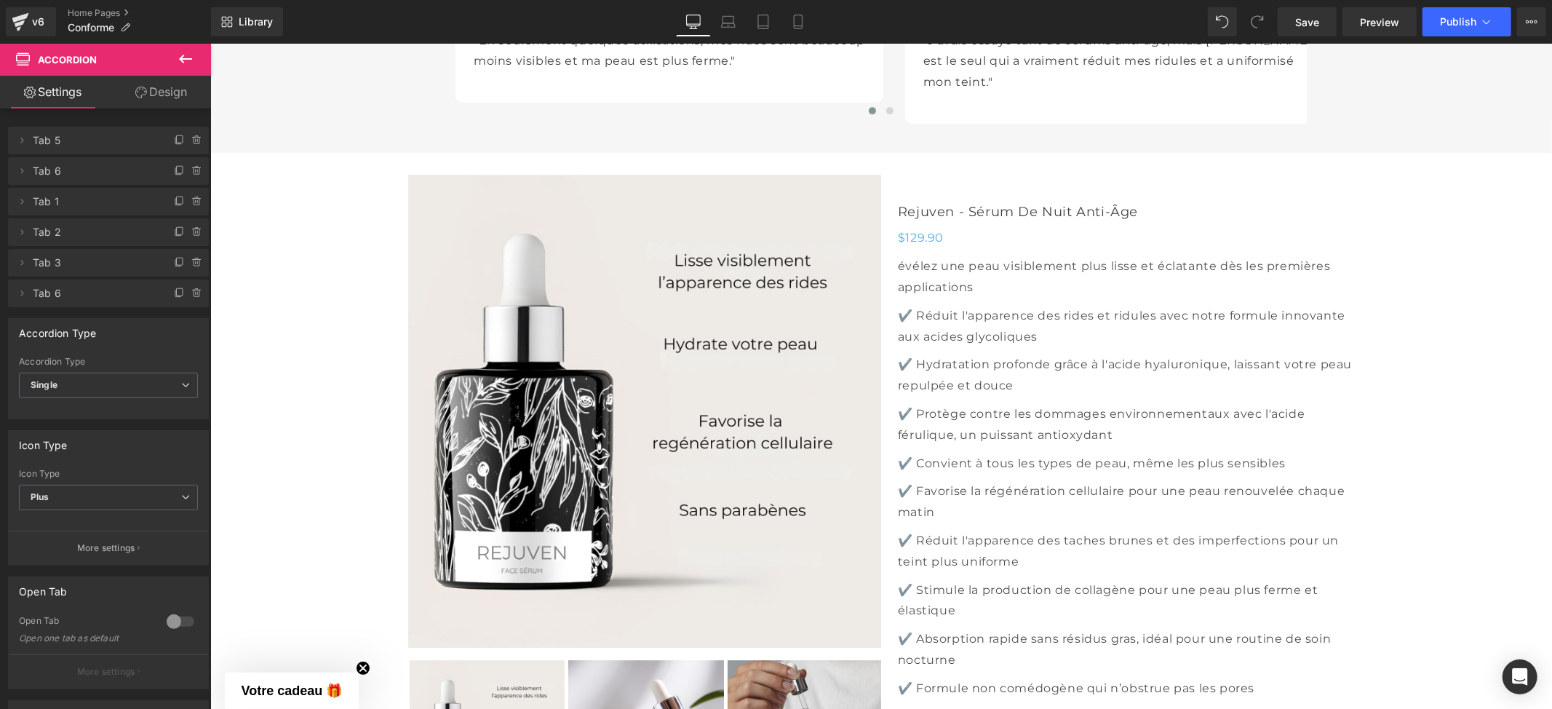
scroll to position [3492, 0]
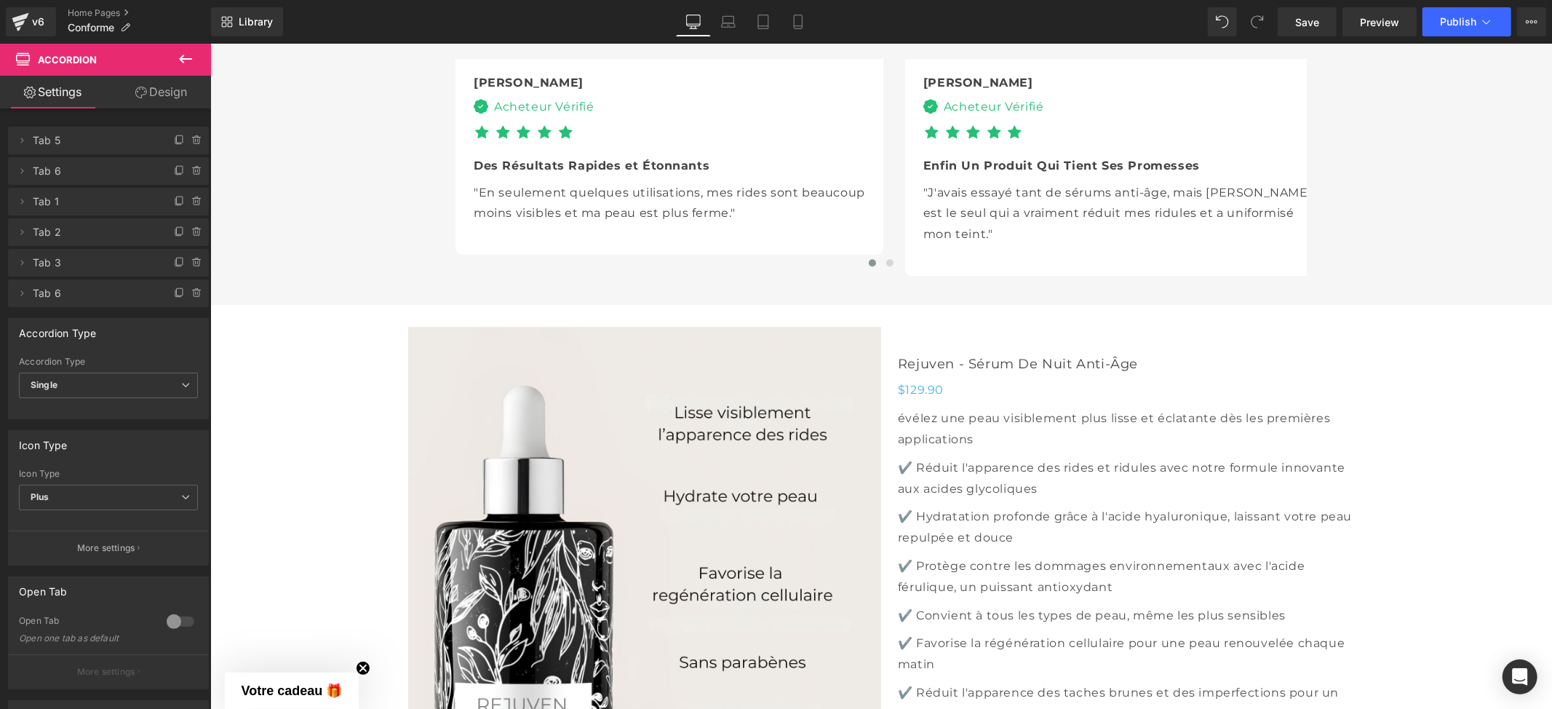
click at [822, 326] on img at bounding box center [643, 562] width 473 height 473
click at [877, 312] on span "Product" at bounding box center [873, 314] width 38 height 17
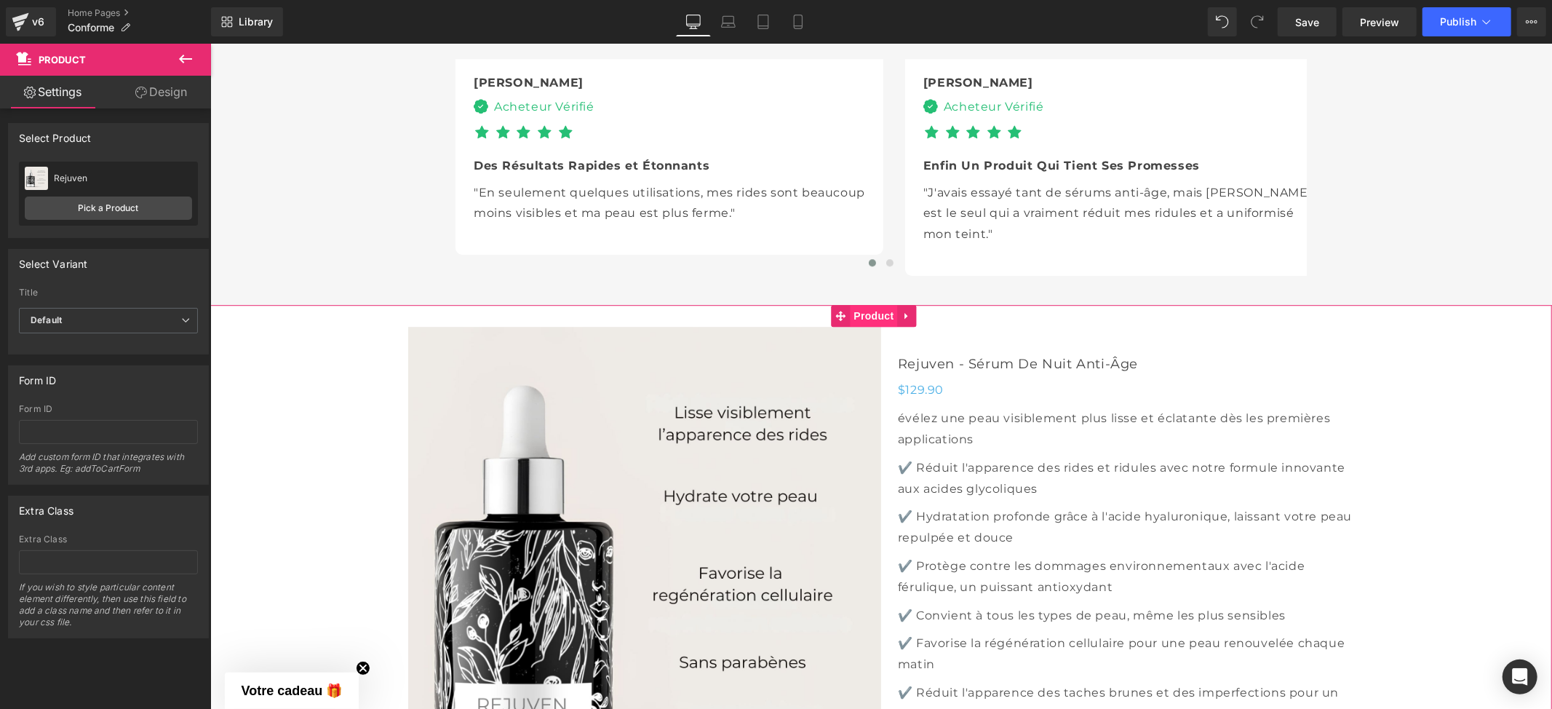
click at [874, 306] on span "Product" at bounding box center [873, 315] width 47 height 22
click at [138, 210] on link "Pick a Product" at bounding box center [108, 207] width 167 height 23
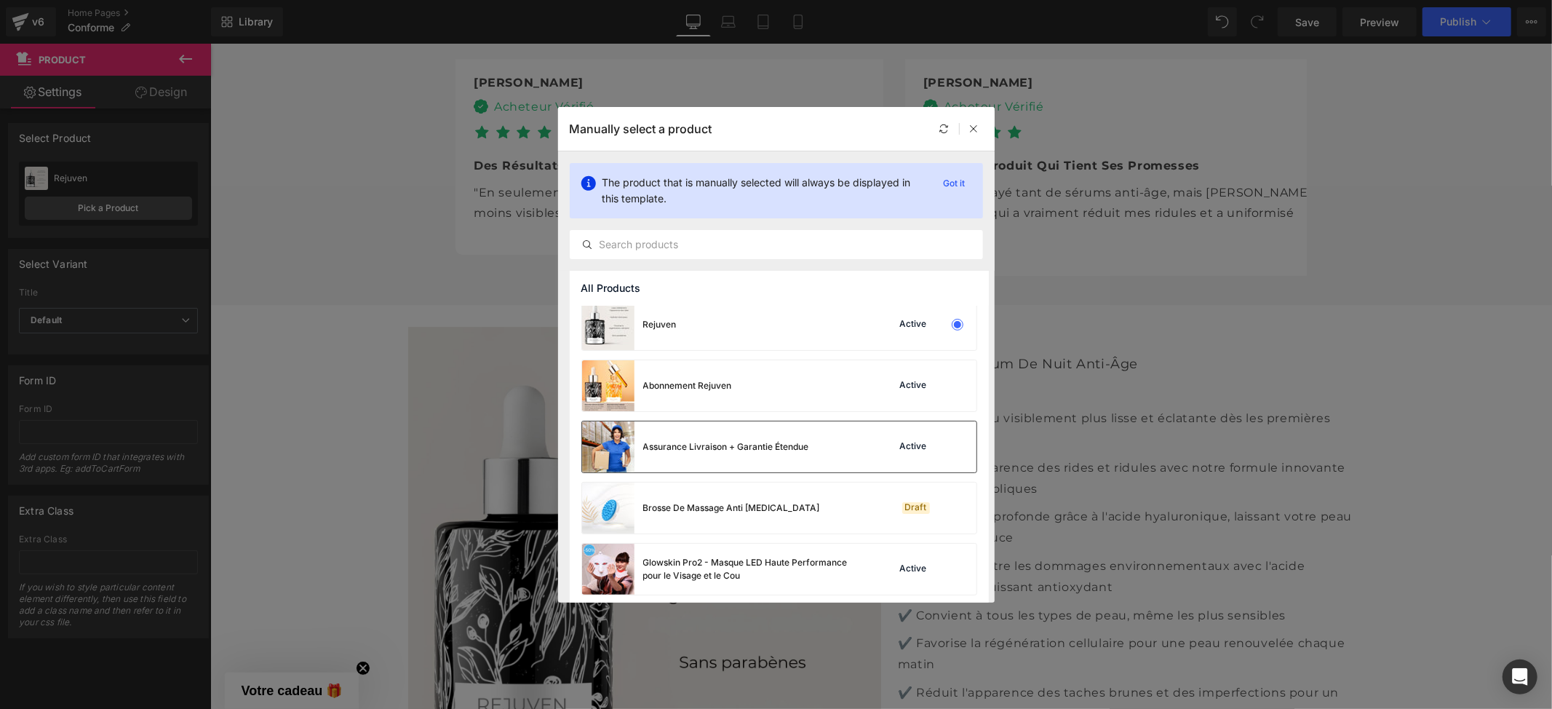
scroll to position [0, 0]
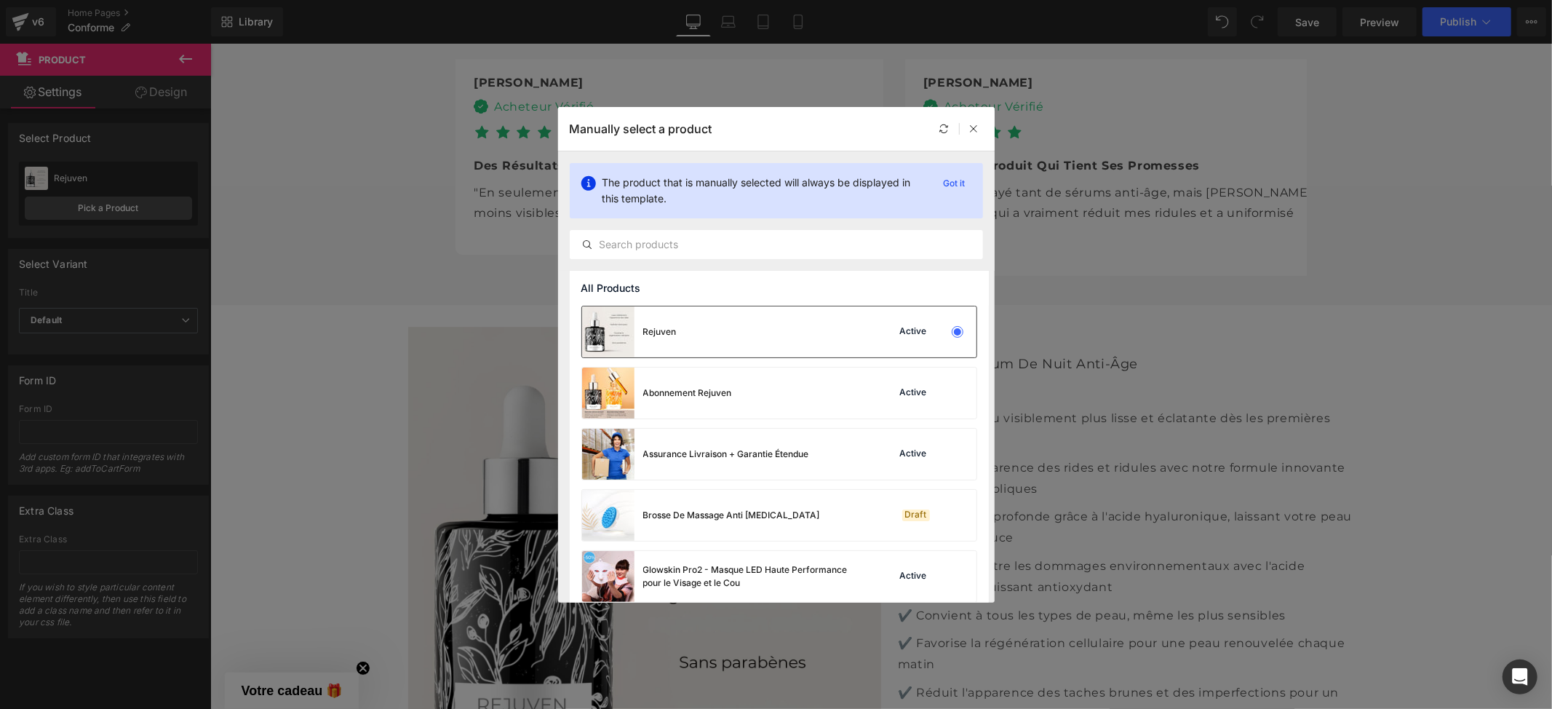
click at [920, 330] on div "Active" at bounding box center [913, 332] width 33 height 12
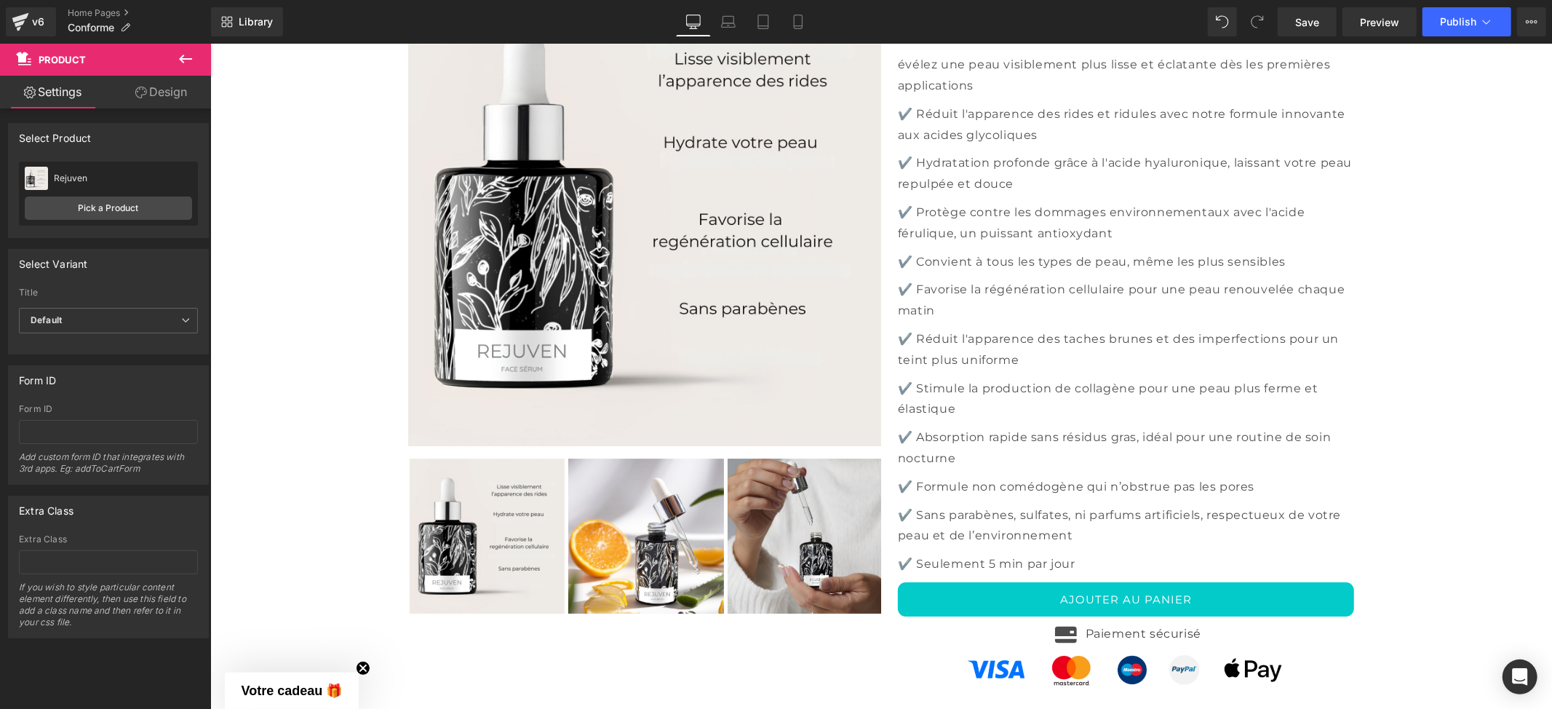
scroll to position [3492, 0]
